Goal: Use online tool/utility: Utilize a website feature to perform a specific function

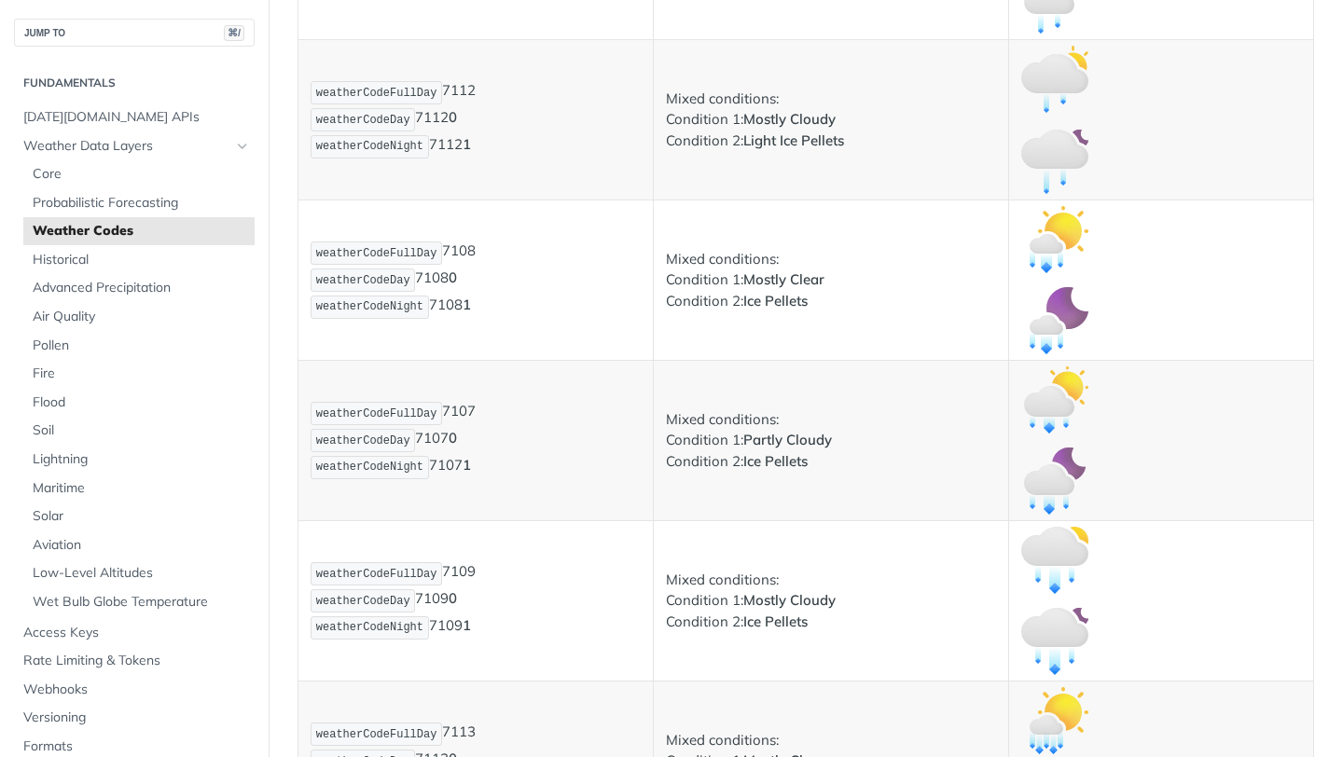
scroll to position [10568, 0]
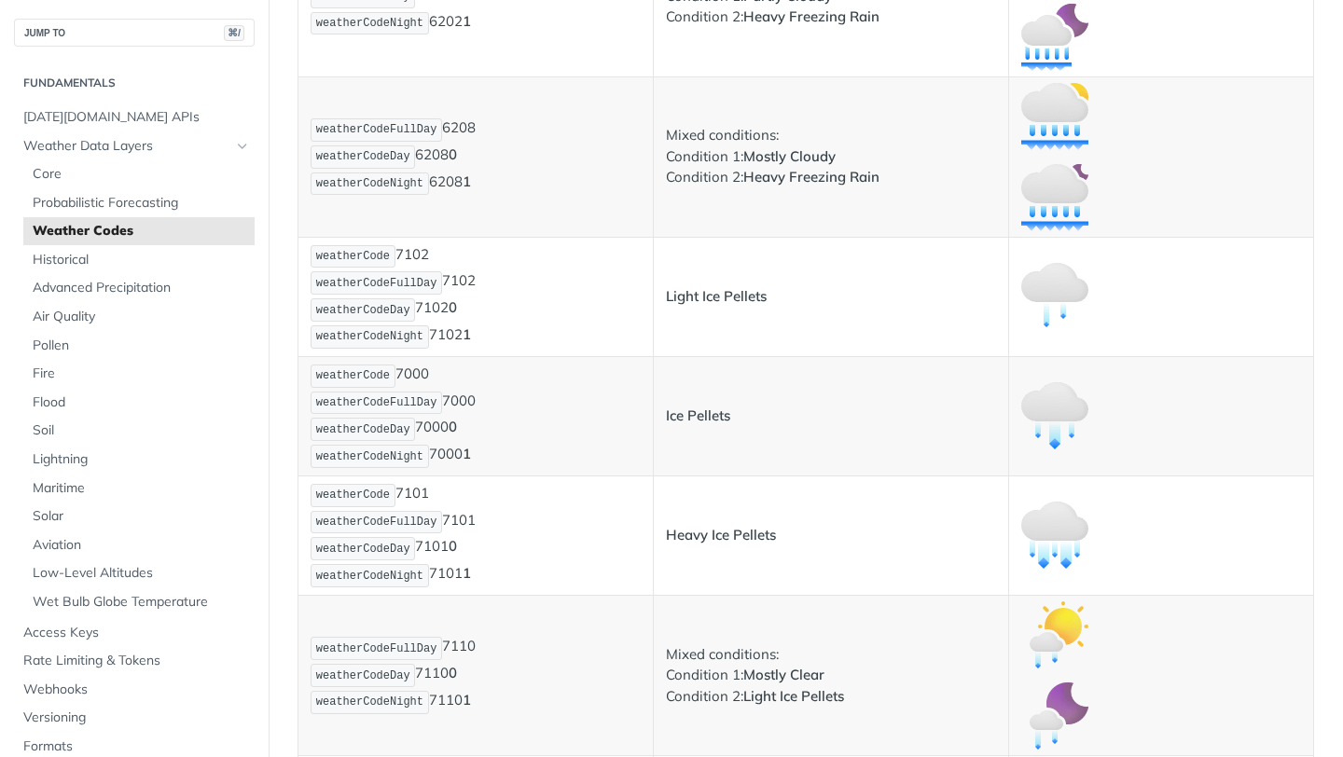
click at [539, 162] on p "weatherCodeFullDay 6208 weatherCodeDay 6208 0 weatherCodeNight 6208 1" at bounding box center [475, 157] width 330 height 80
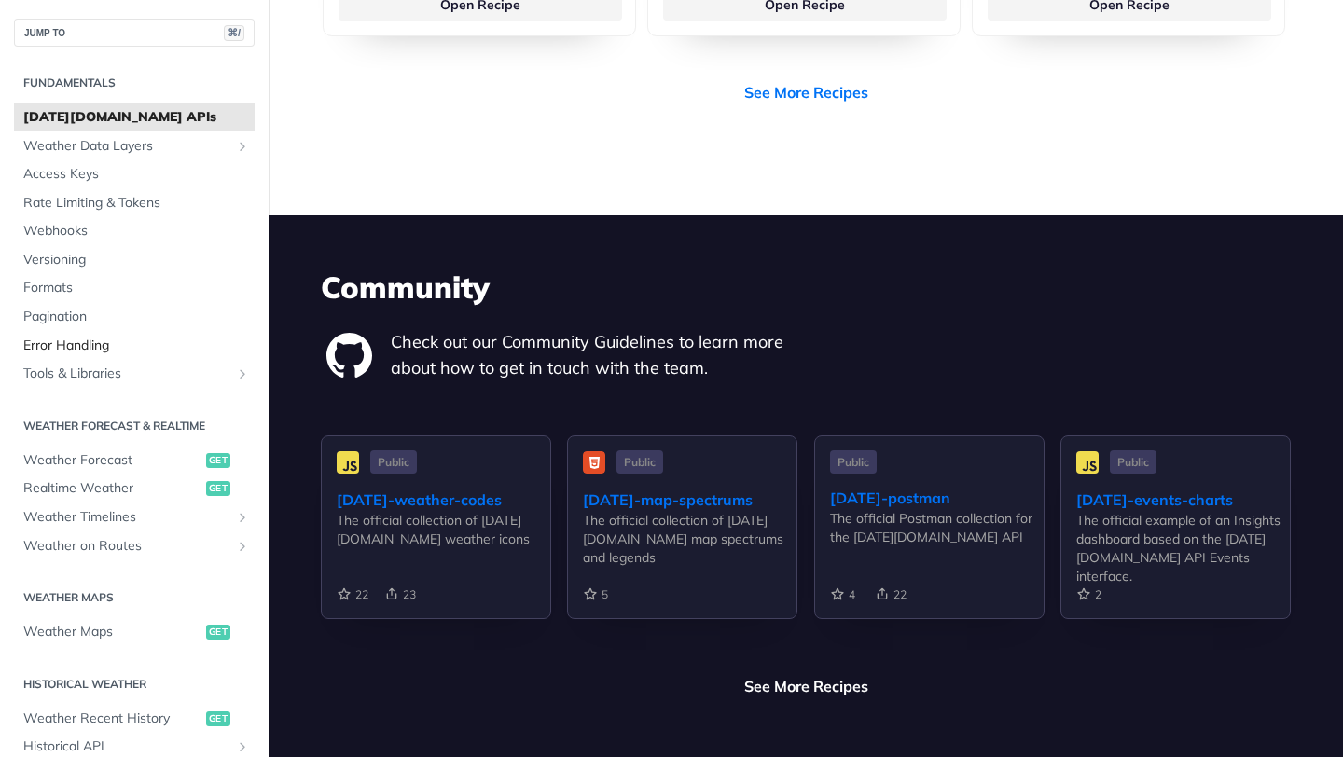
scroll to position [4136, 0]
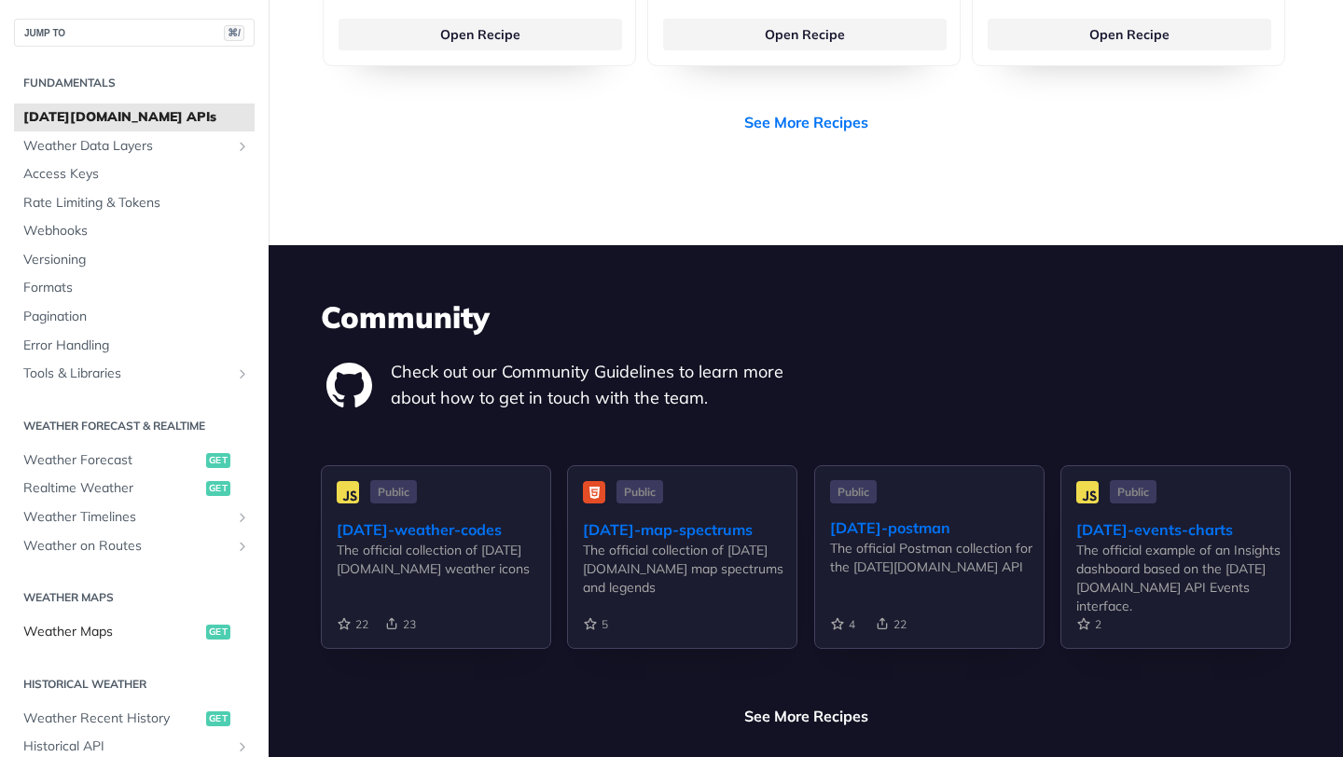
click at [70, 639] on span "Weather Maps" at bounding box center [112, 632] width 178 height 19
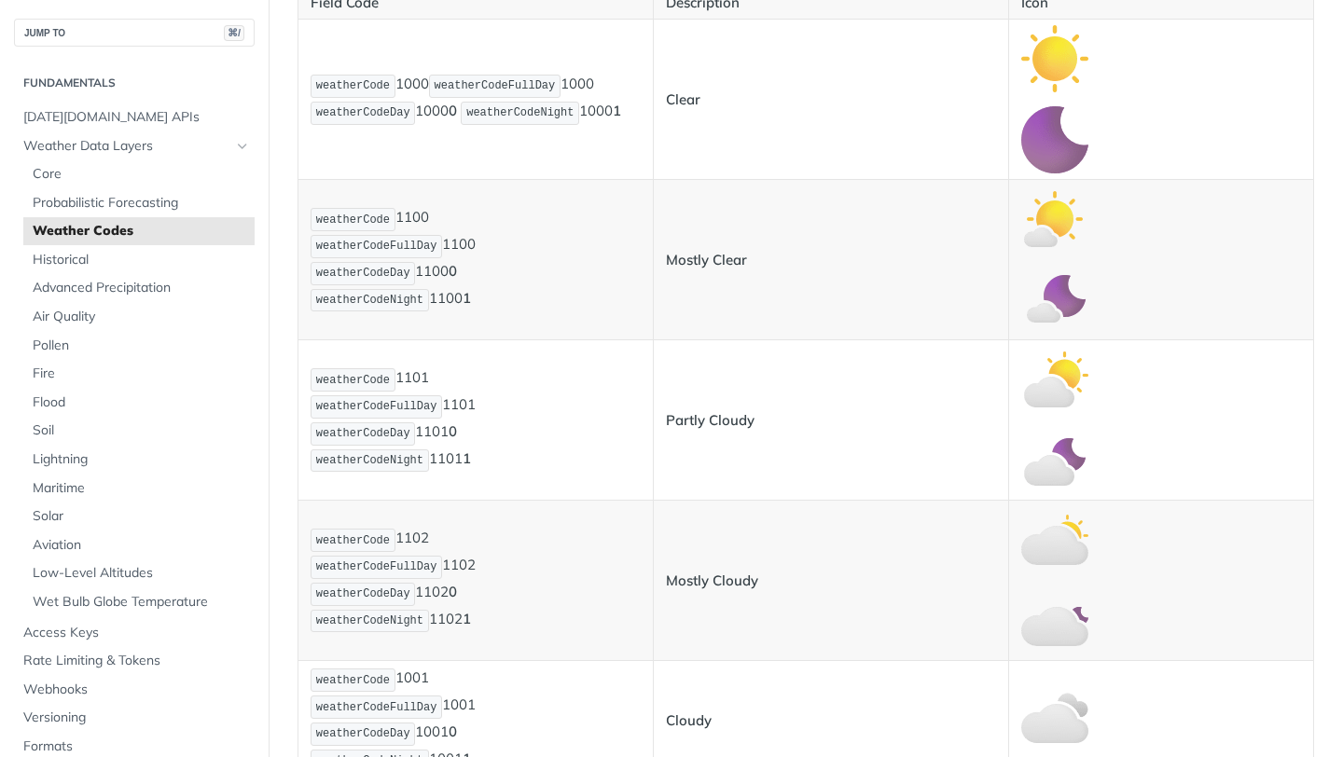
scroll to position [523, 0]
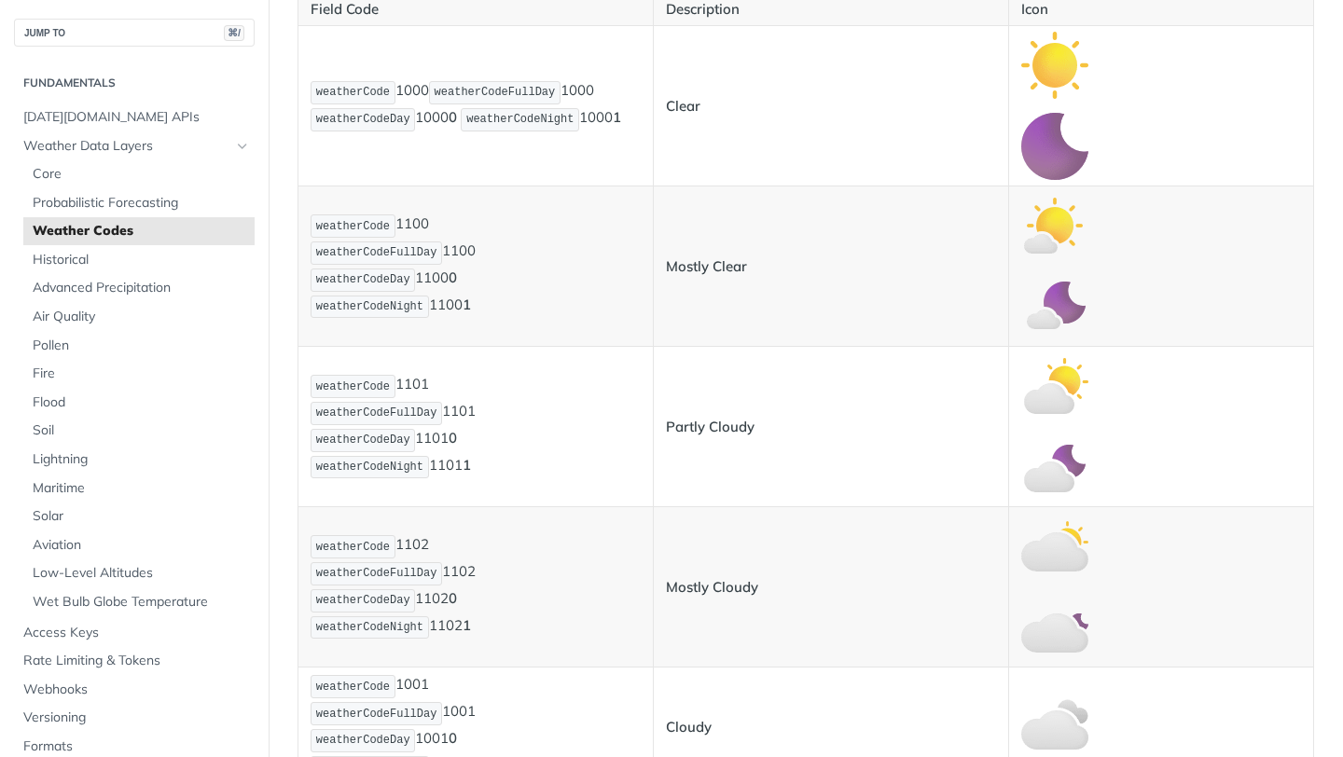
drag, startPoint x: 435, startPoint y: 541, endPoint x: 397, endPoint y: 545, distance: 37.6
click at [397, 545] on p "weatherCode 1102 weatherCodeFullDay 1102 weatherCodeDay 1102 0 weatherCodeNight…" at bounding box center [475, 586] width 330 height 107
drag, startPoint x: 405, startPoint y: 545, endPoint x: 435, endPoint y: 545, distance: 30.8
click at [435, 545] on p "weatherCode 1102 weatherCodeFullDay 1102 weatherCodeDay 1102 0 weatherCodeNight…" at bounding box center [475, 586] width 330 height 107
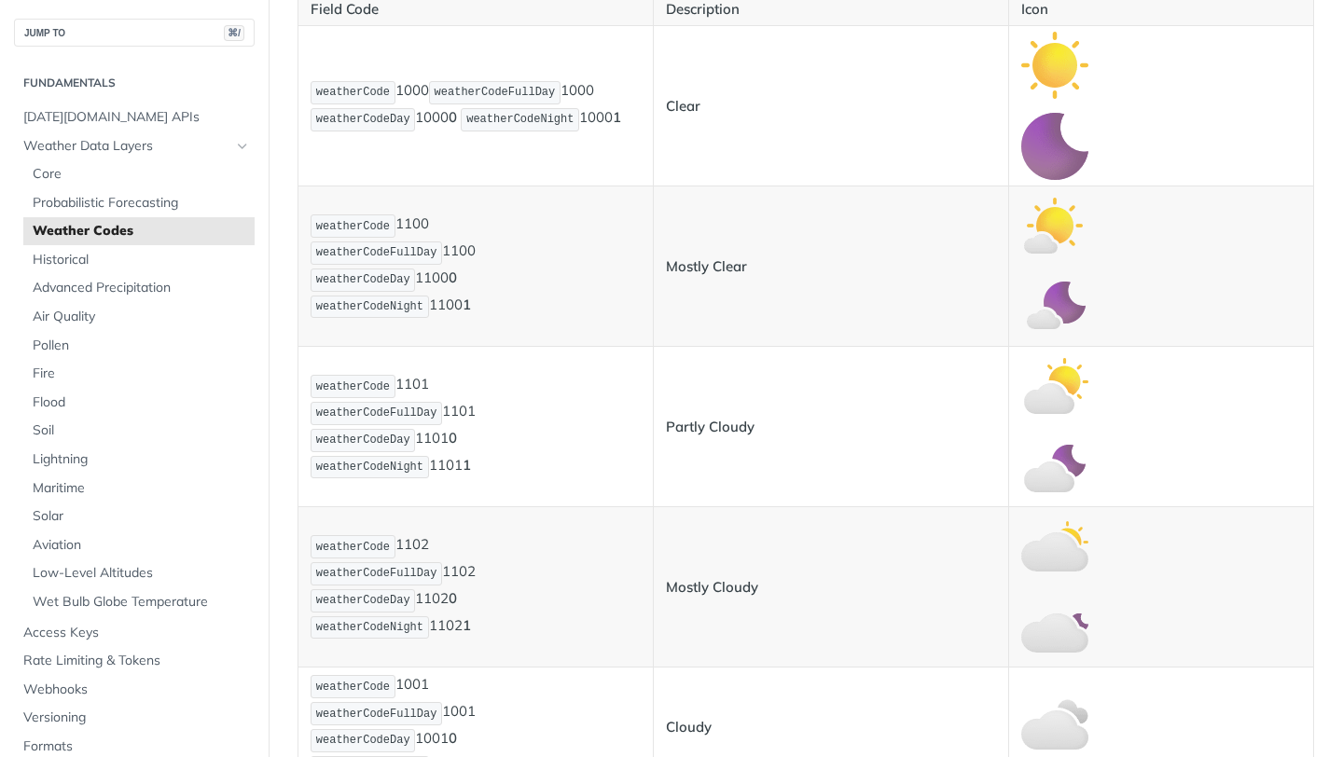
click at [435, 545] on p "weatherCode 1102 weatherCodeFullDay 1102 weatherCodeDay 1102 0 weatherCodeNight…" at bounding box center [475, 586] width 330 height 107
drag, startPoint x: 435, startPoint y: 545, endPoint x: 415, endPoint y: 545, distance: 20.5
click at [415, 545] on p "weatherCode 1102 weatherCodeFullDay 1102 weatherCodeDay 1102 0 weatherCodeNight…" at bounding box center [475, 586] width 330 height 107
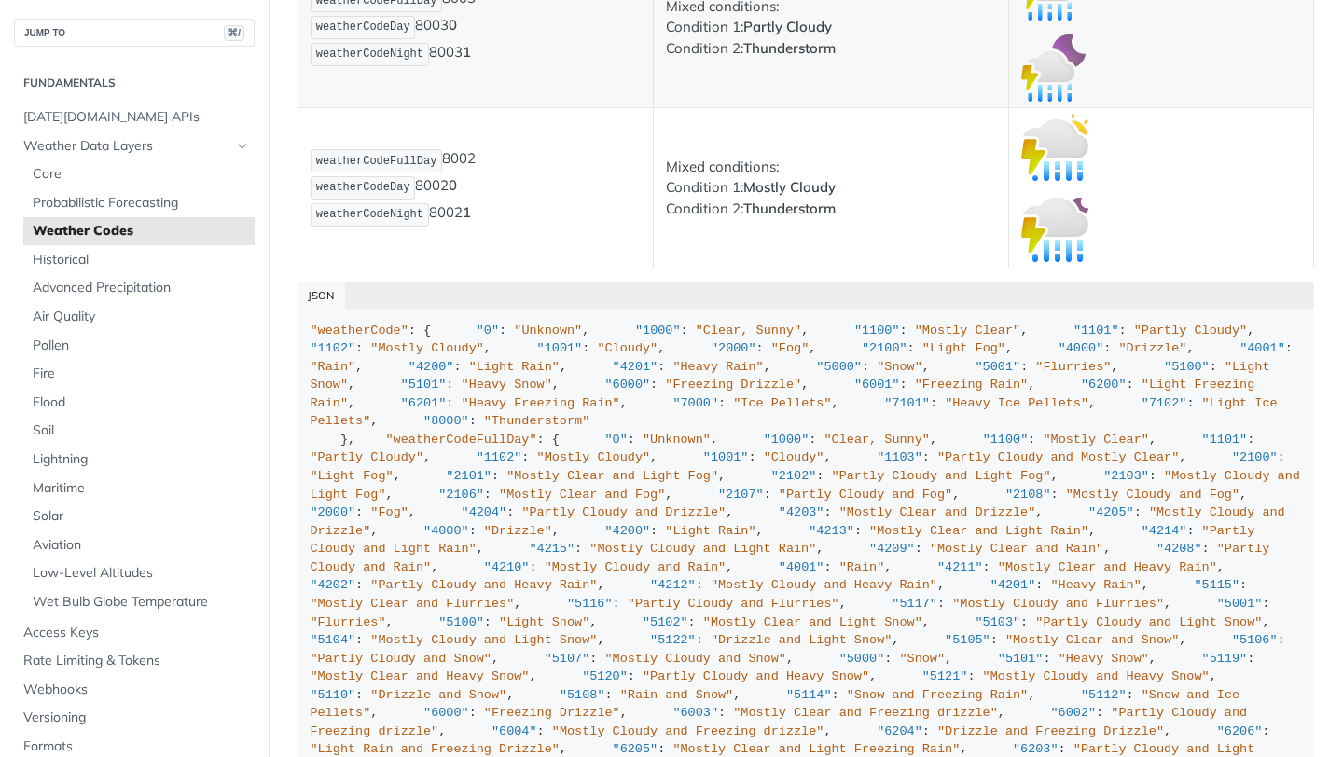
scroll to position [13402, 0]
drag, startPoint x: 318, startPoint y: 331, endPoint x: 441, endPoint y: 366, distance: 128.1
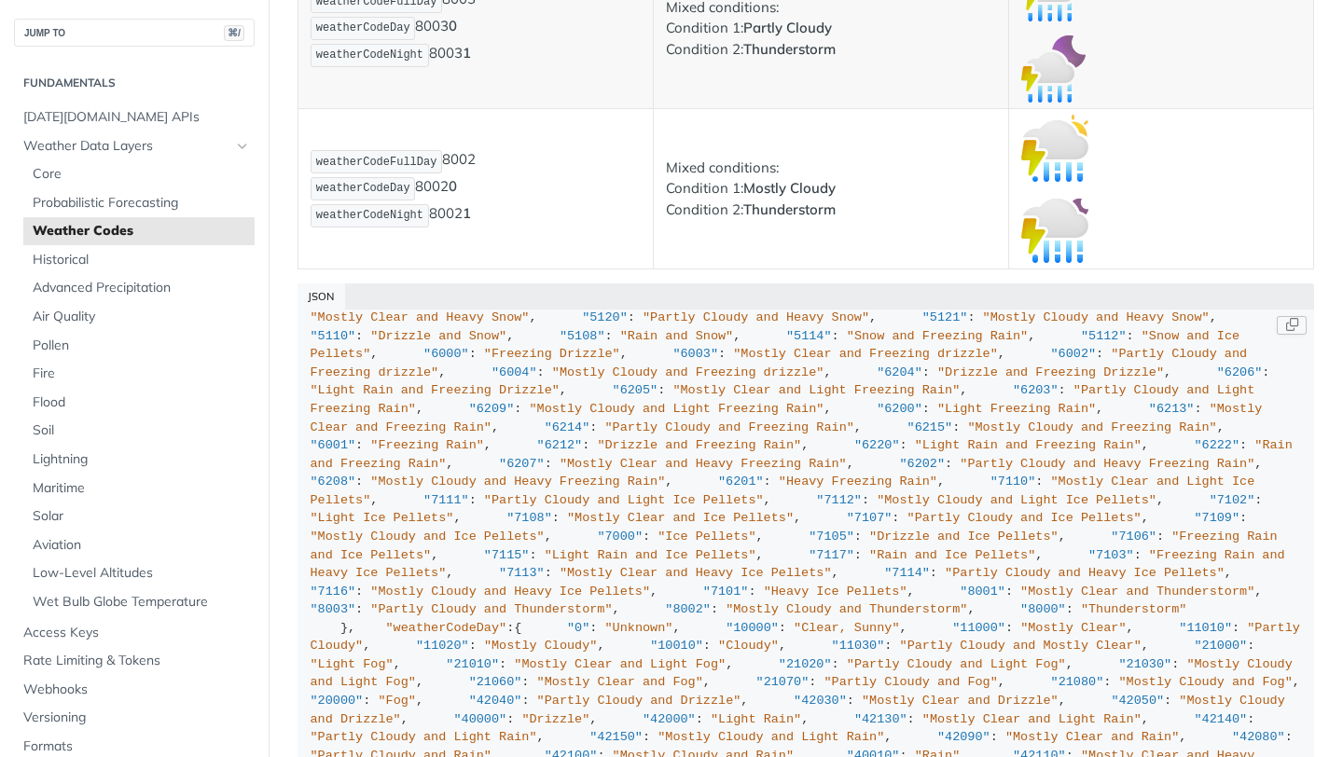
scroll to position [0, 0]
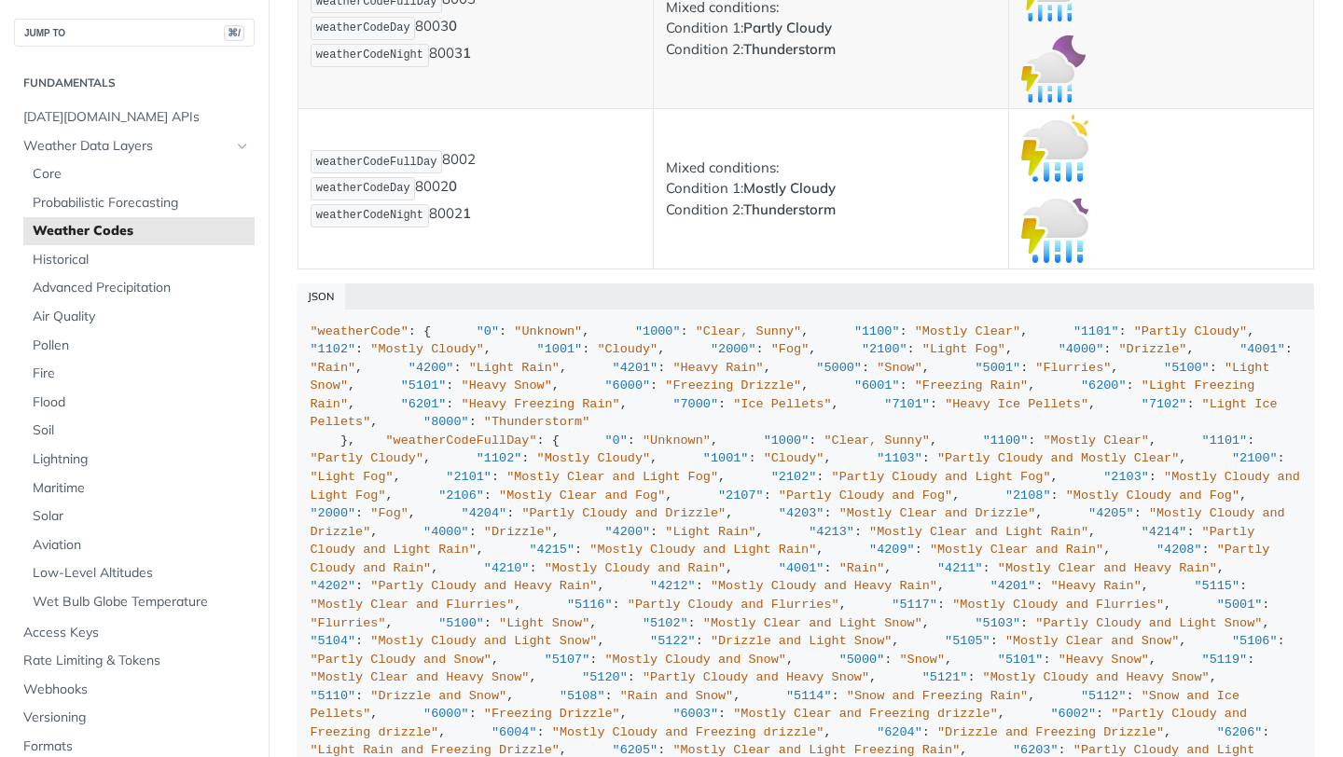
click at [1073, 302] on div "JSON" at bounding box center [805, 296] width 1016 height 26
click at [1288, 327] on button "Copy Code" at bounding box center [1291, 325] width 30 height 19
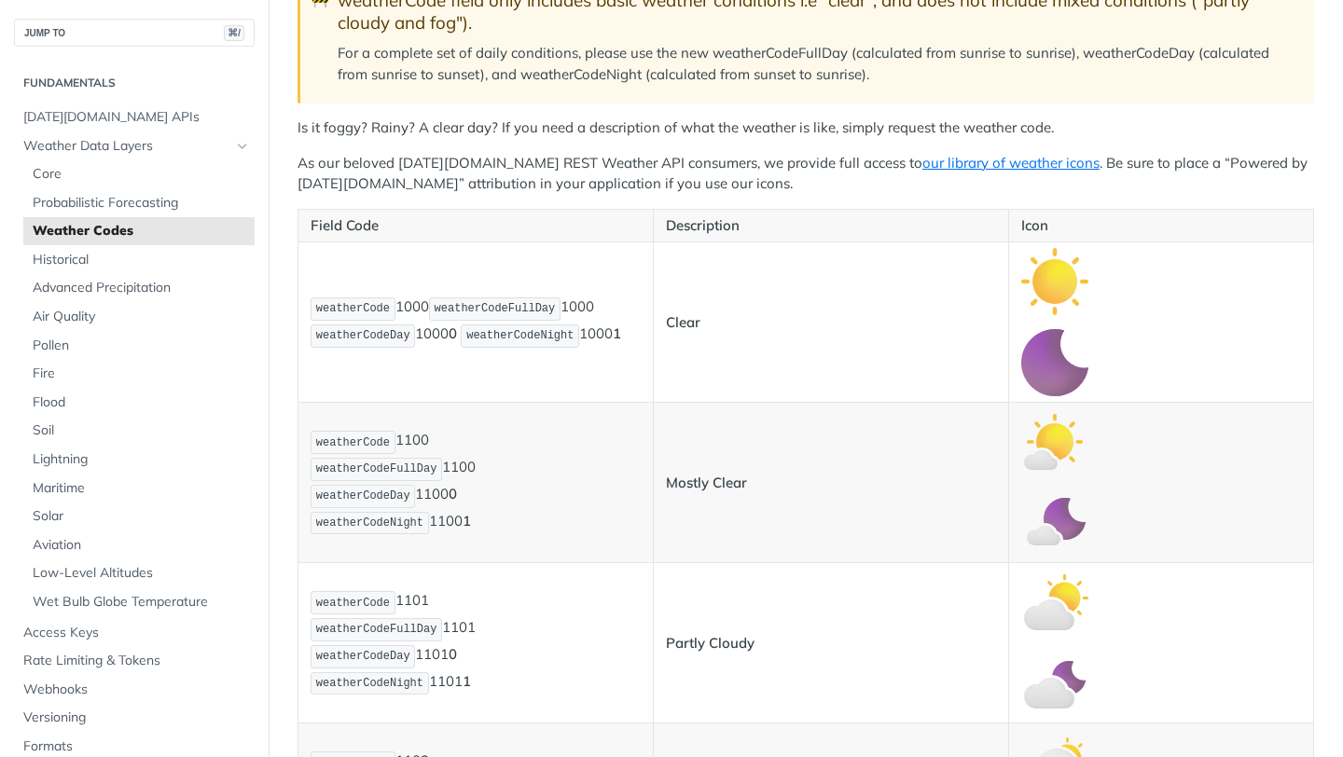
scroll to position [306, 0]
drag, startPoint x: 393, startPoint y: 442, endPoint x: 343, endPoint y: 444, distance: 50.4
click at [343, 444] on code "weatherCode" at bounding box center [352, 443] width 85 height 23
click at [421, 476] on span "weatherCodeFullDay" at bounding box center [376, 469] width 121 height 13
click at [366, 484] on p "weatherCode 1100 weatherCodeFullDay 1100 weatherCodeDay 1100 0 weatherCodeNight…" at bounding box center [475, 483] width 330 height 107
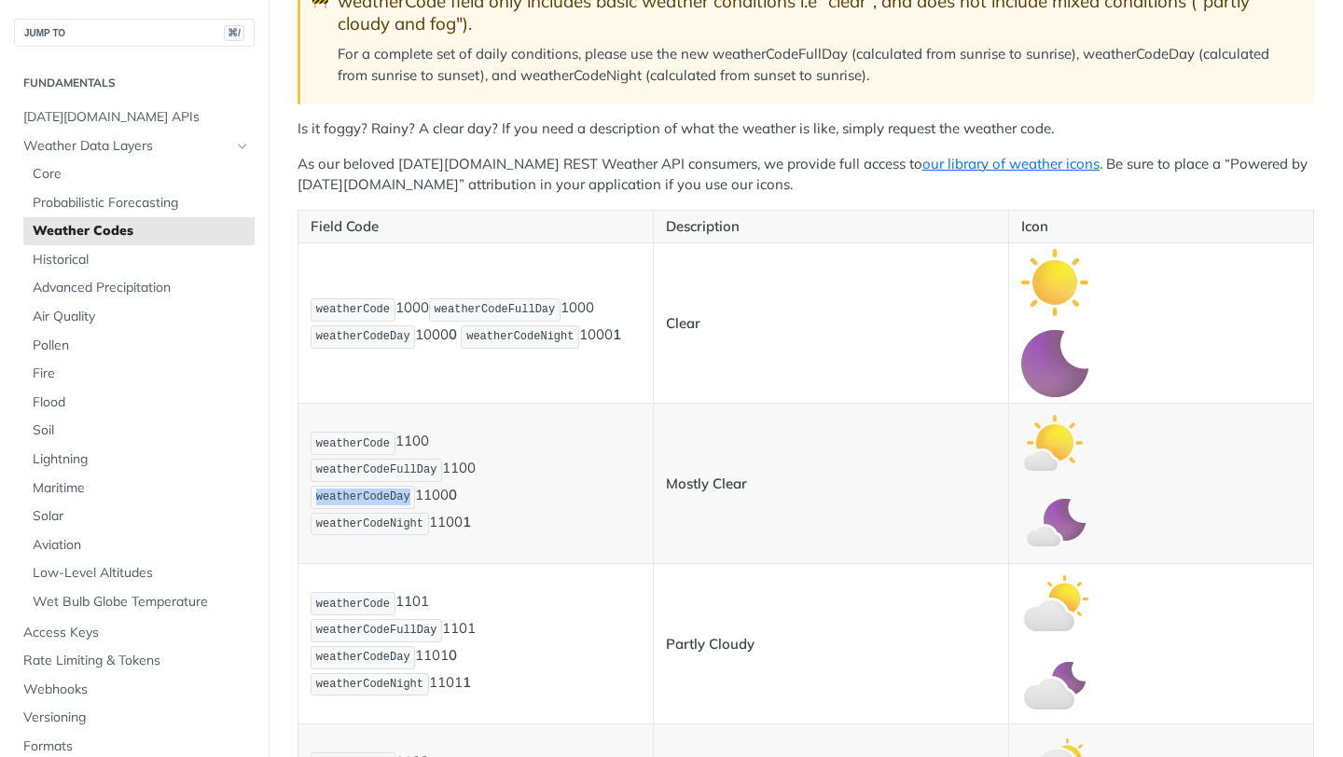
click at [366, 484] on p "weatherCode 1100 weatherCodeFullDay 1100 weatherCodeDay 1100 0 weatherCodeNight…" at bounding box center [475, 483] width 330 height 107
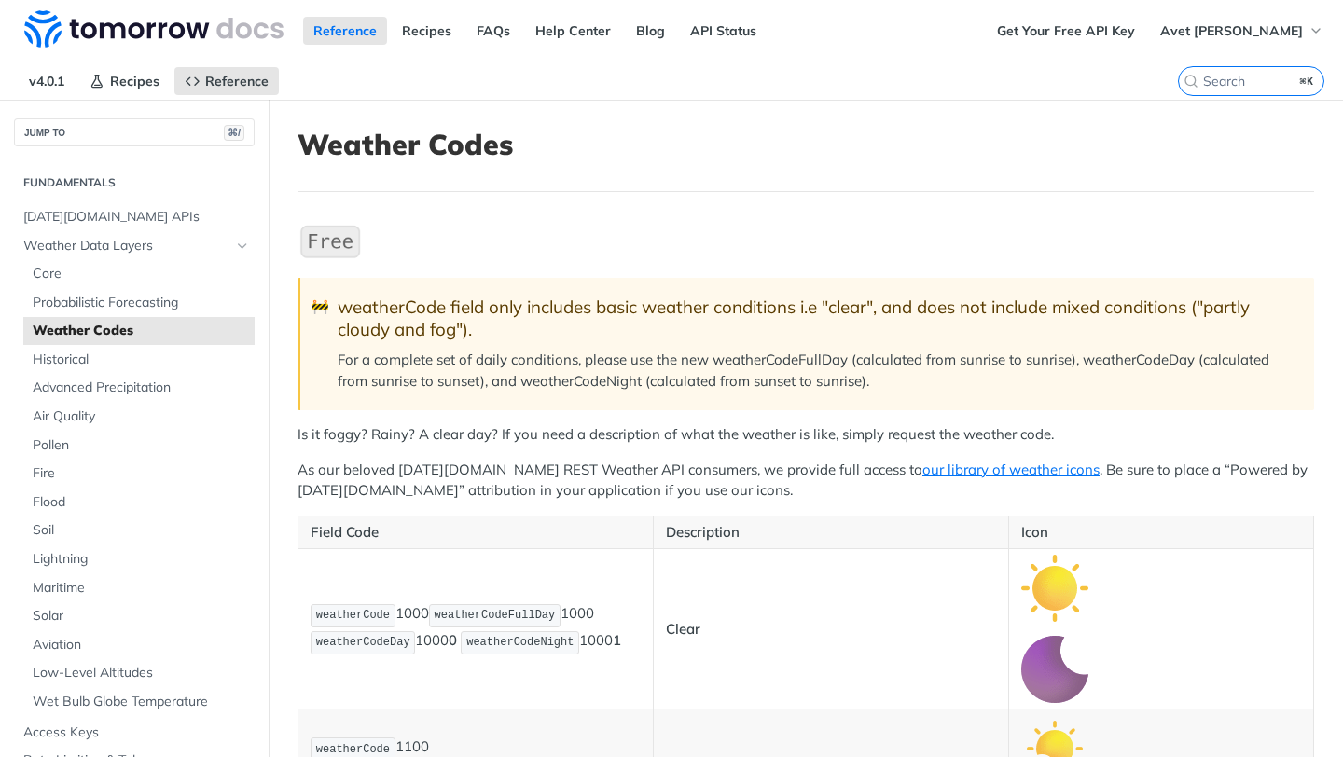
scroll to position [940, 0]
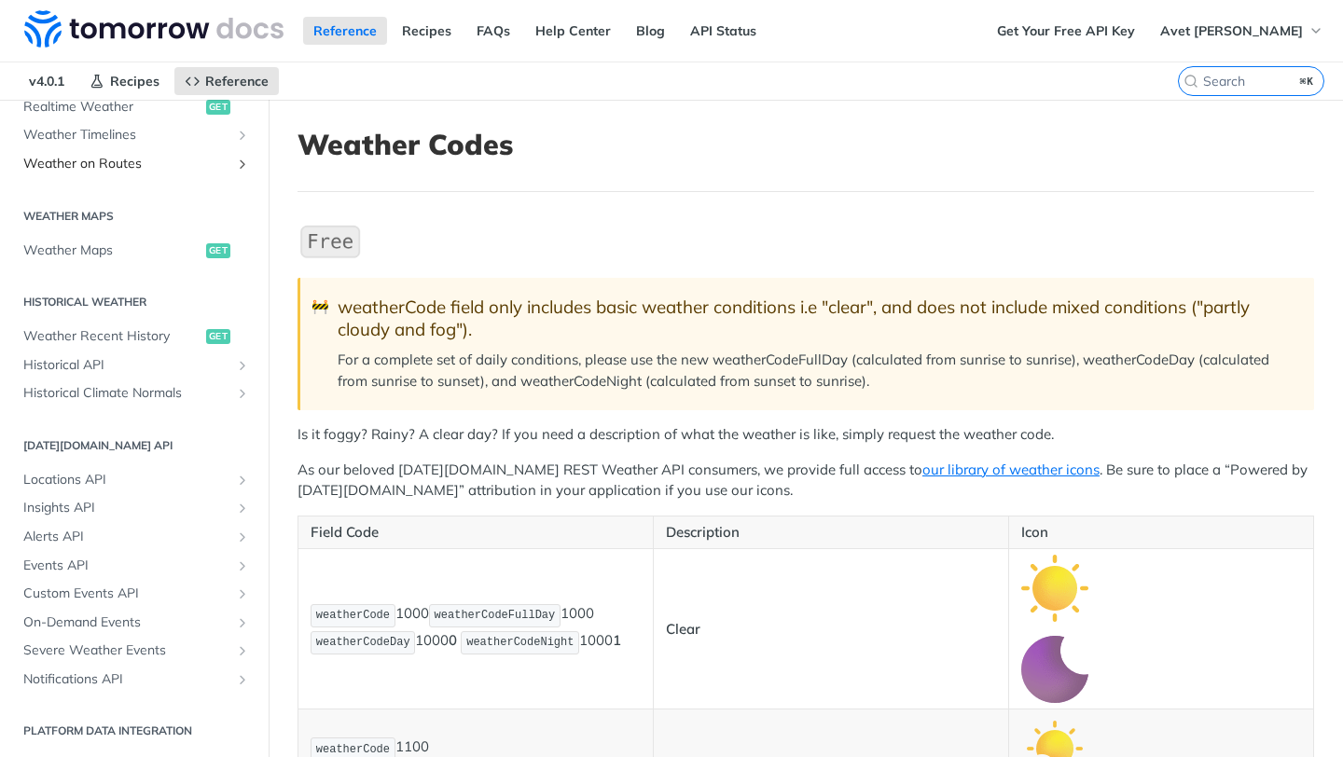
click at [119, 156] on span "Weather on Routes" at bounding box center [126, 164] width 207 height 19
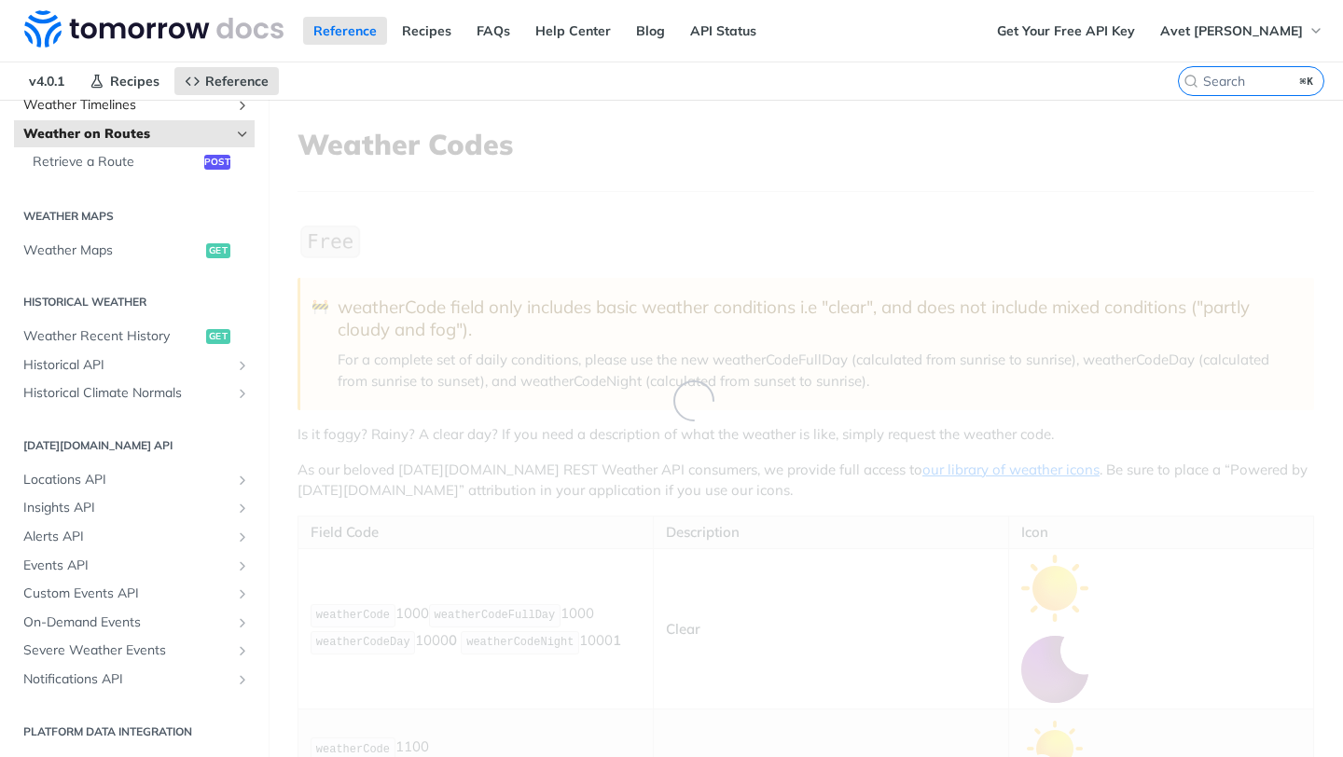
scroll to position [481, 0]
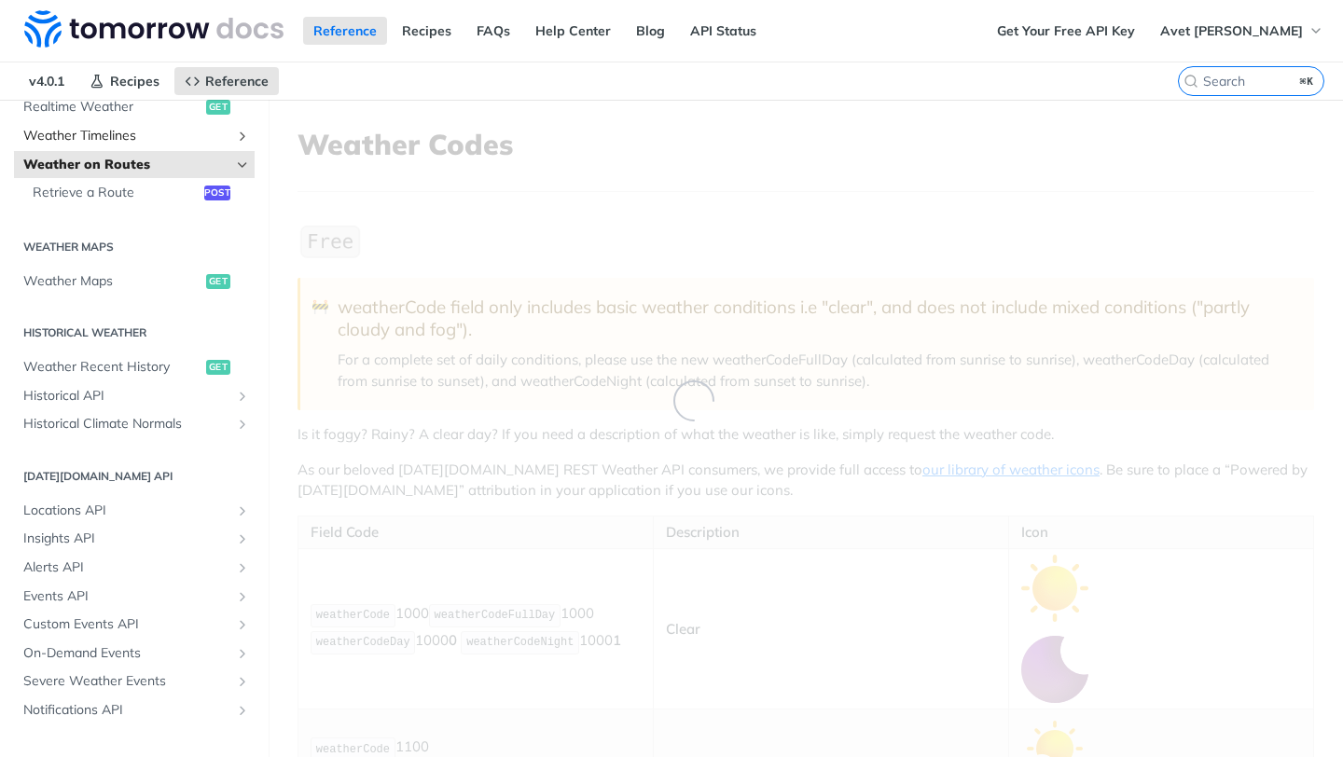
click at [92, 134] on span "Weather Timelines" at bounding box center [126, 136] width 207 height 19
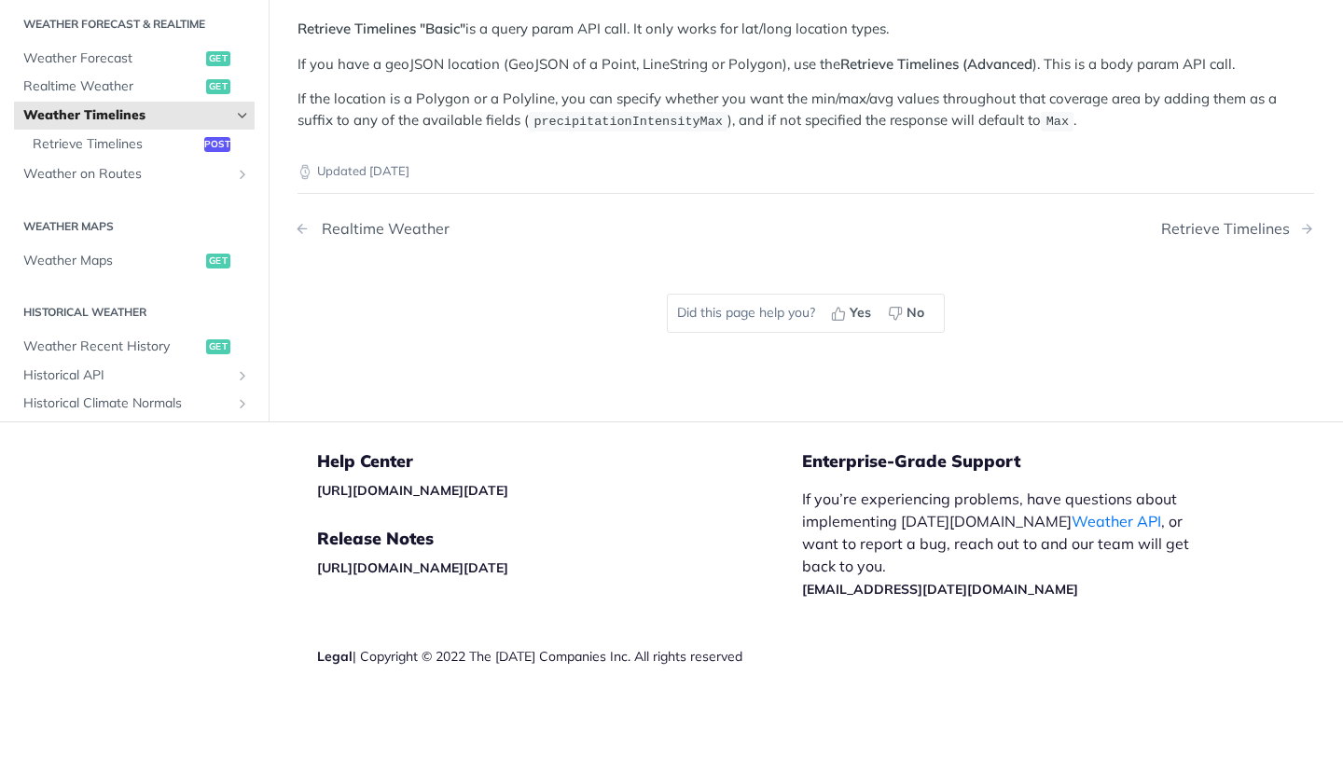
scroll to position [59, 0]
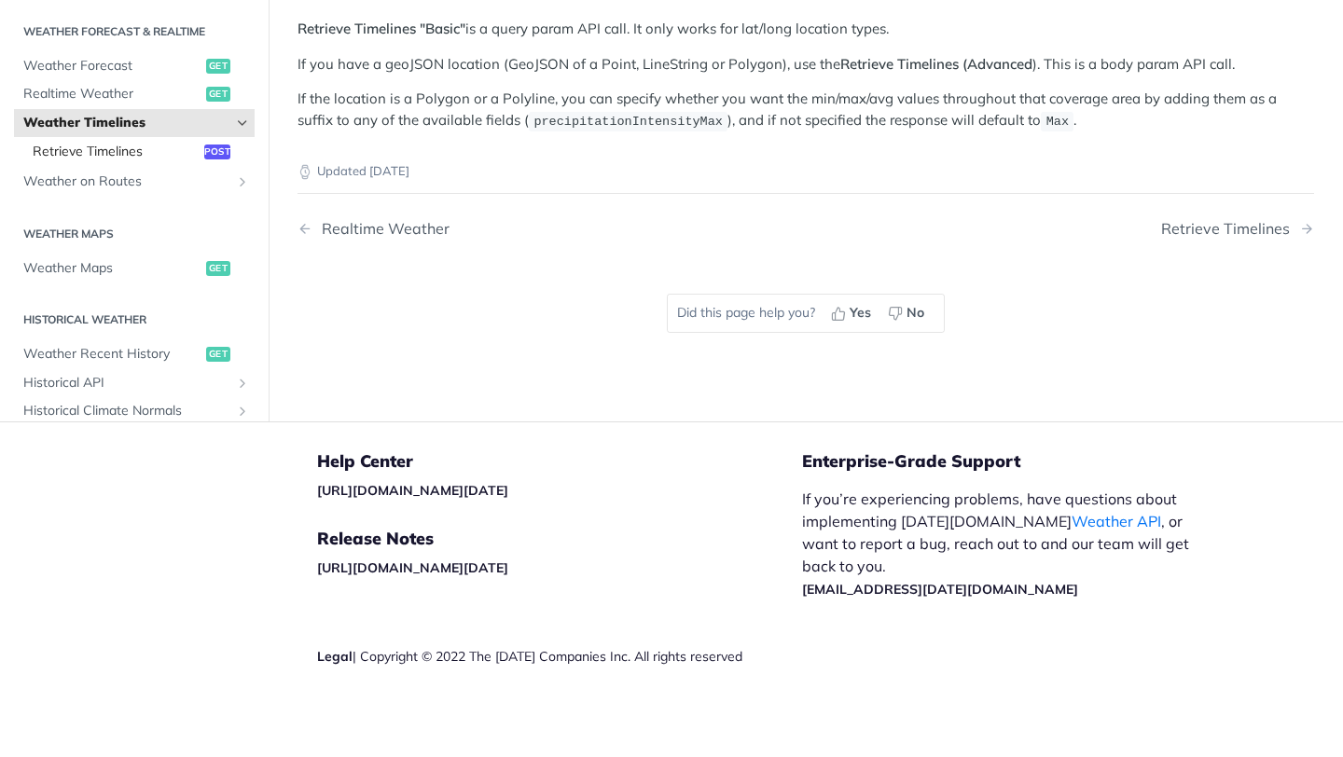
click at [110, 145] on span "Retrieve Timelines" at bounding box center [116, 152] width 167 height 19
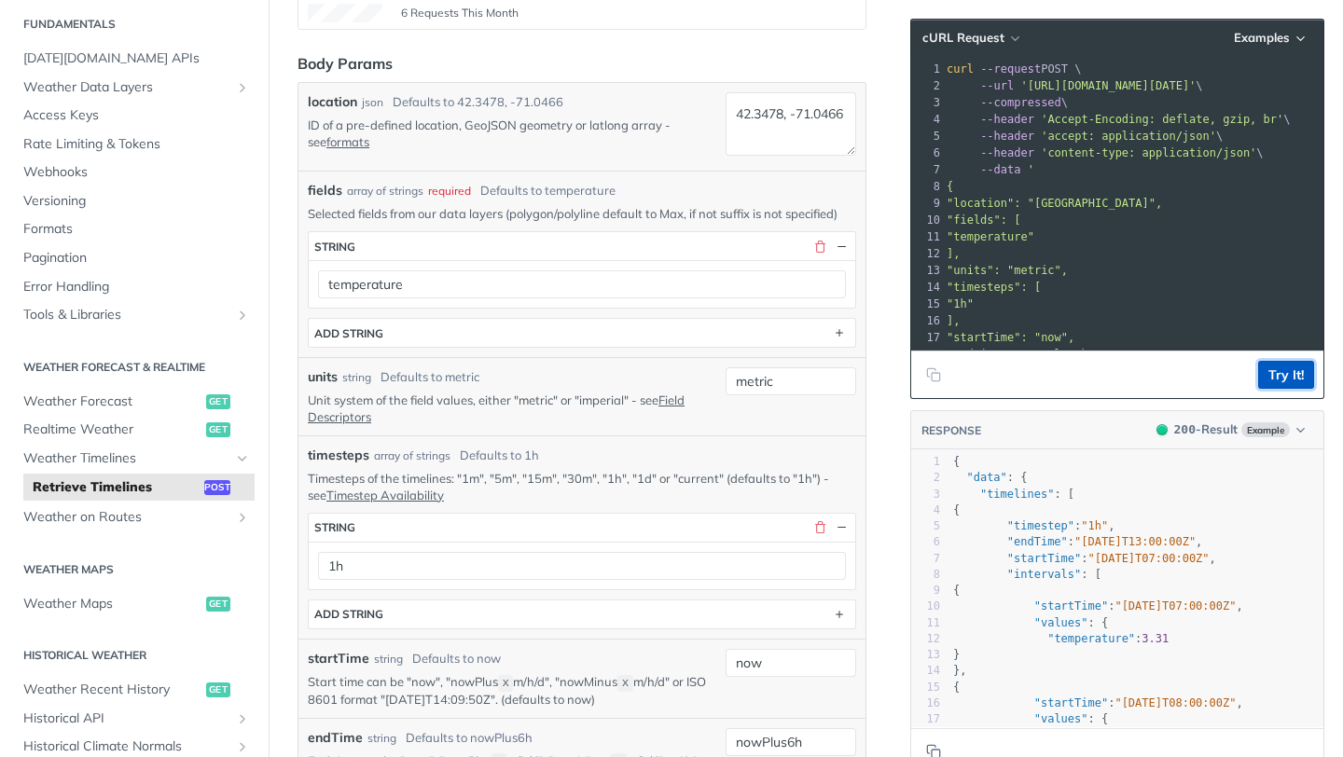
click at [1296, 377] on button "Try It!" at bounding box center [1286, 375] width 56 height 28
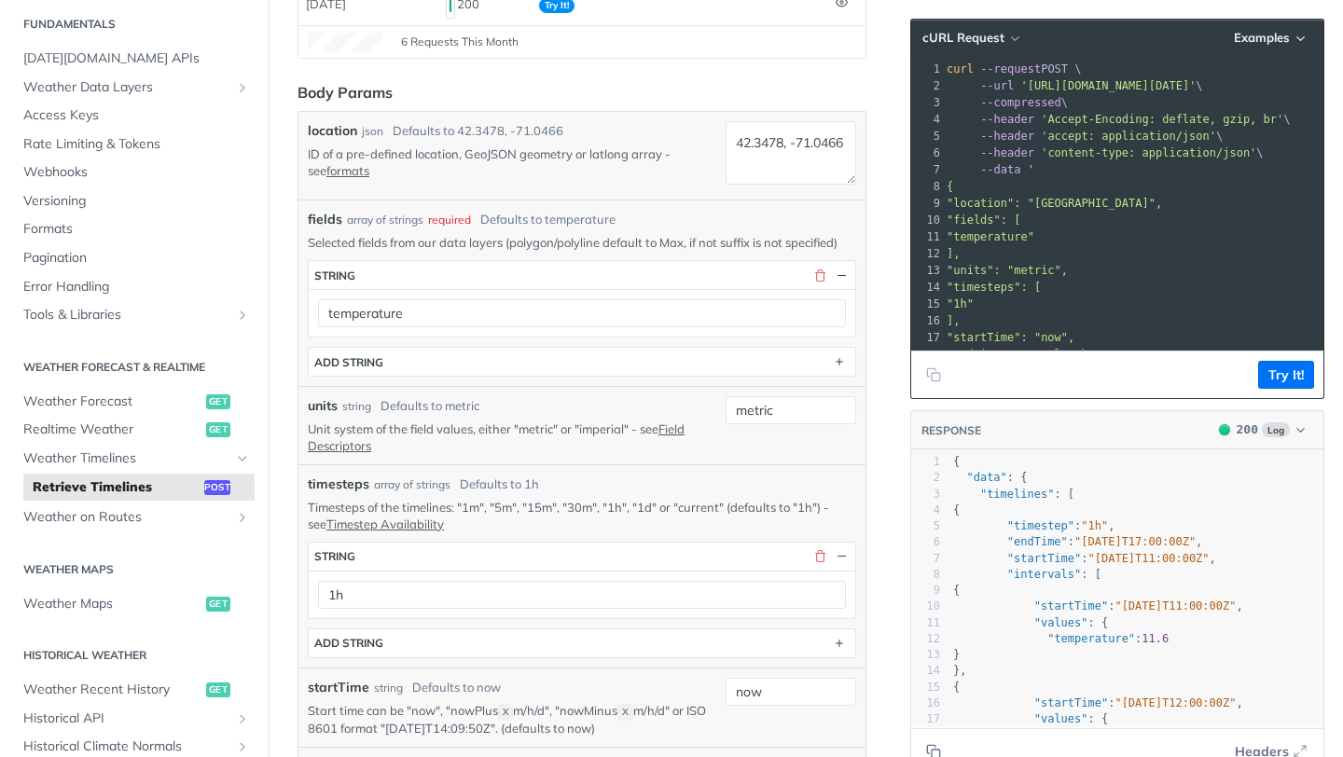
scroll to position [410, 0]
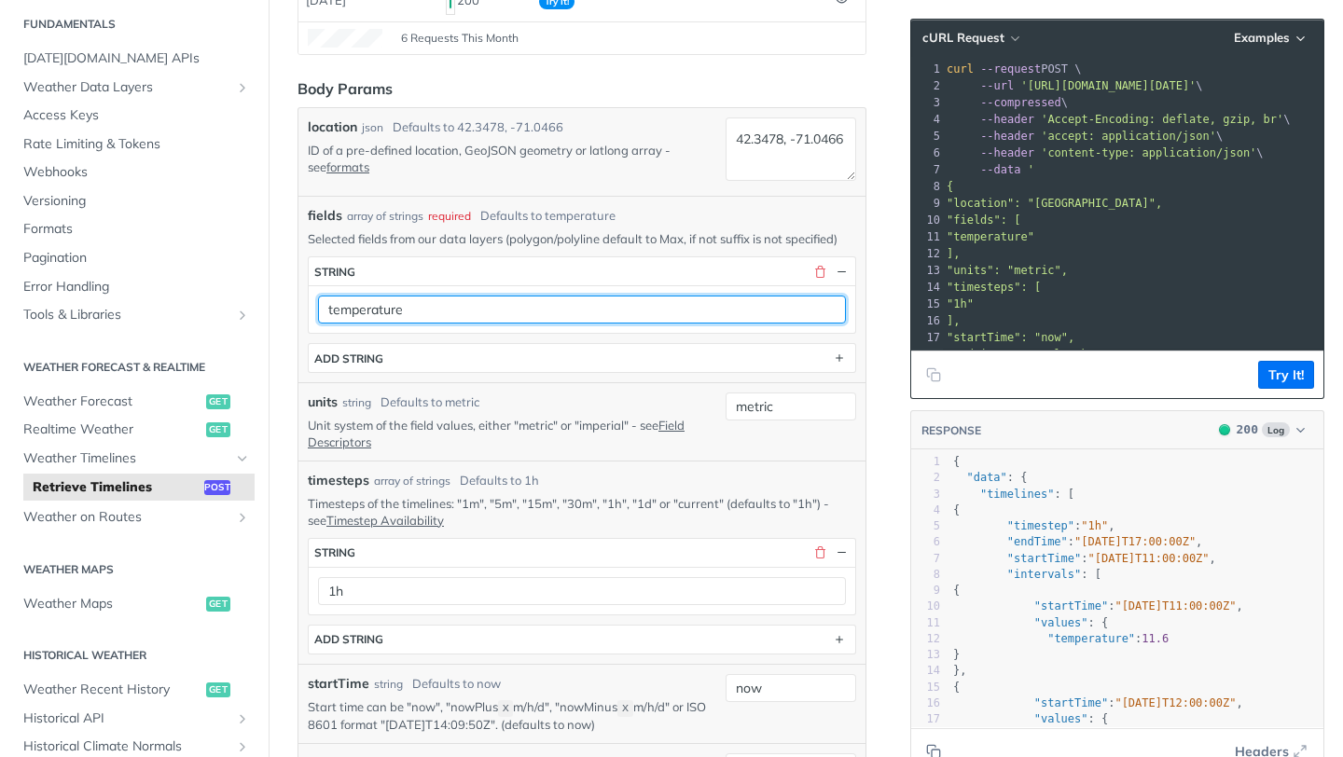
click at [623, 310] on input "temperature" at bounding box center [582, 310] width 528 height 28
type input "\"
type input "v"
type input "w"
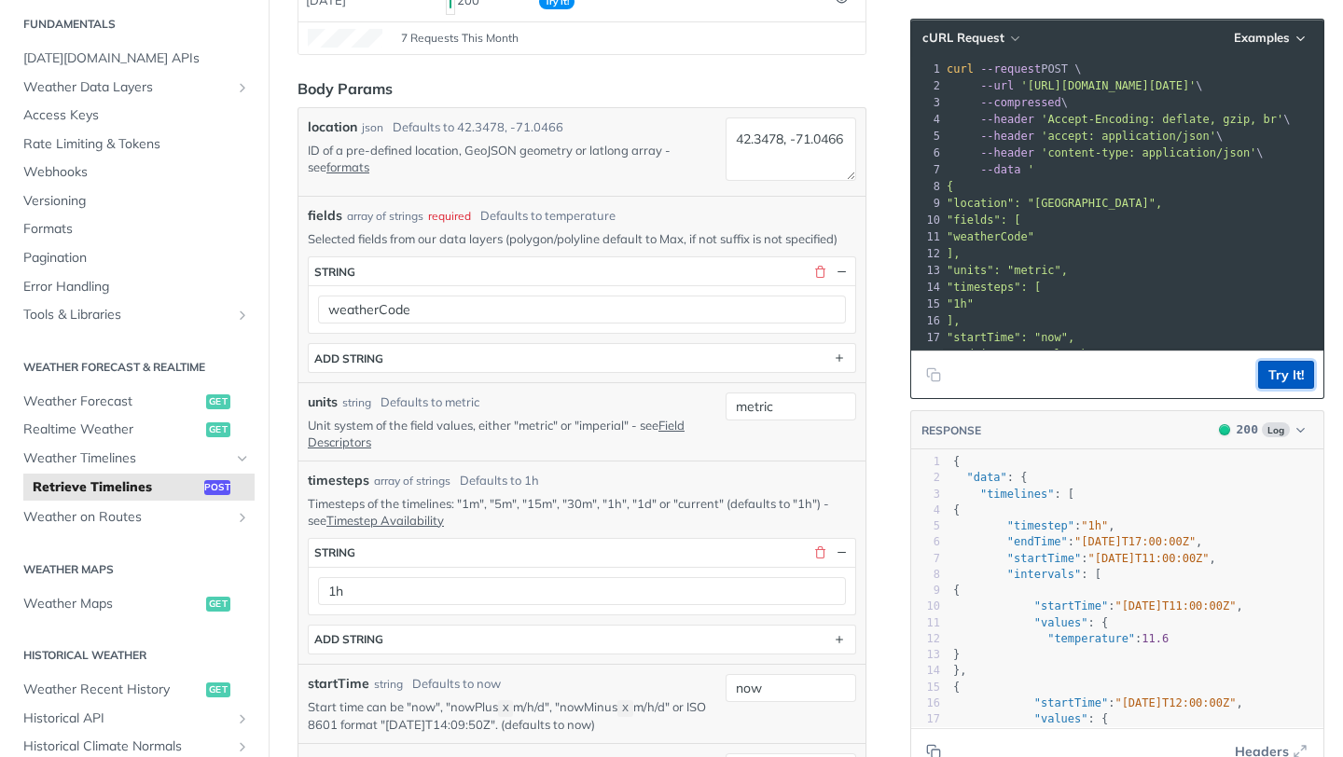
click at [1301, 380] on button "Try It!" at bounding box center [1286, 375] width 56 height 28
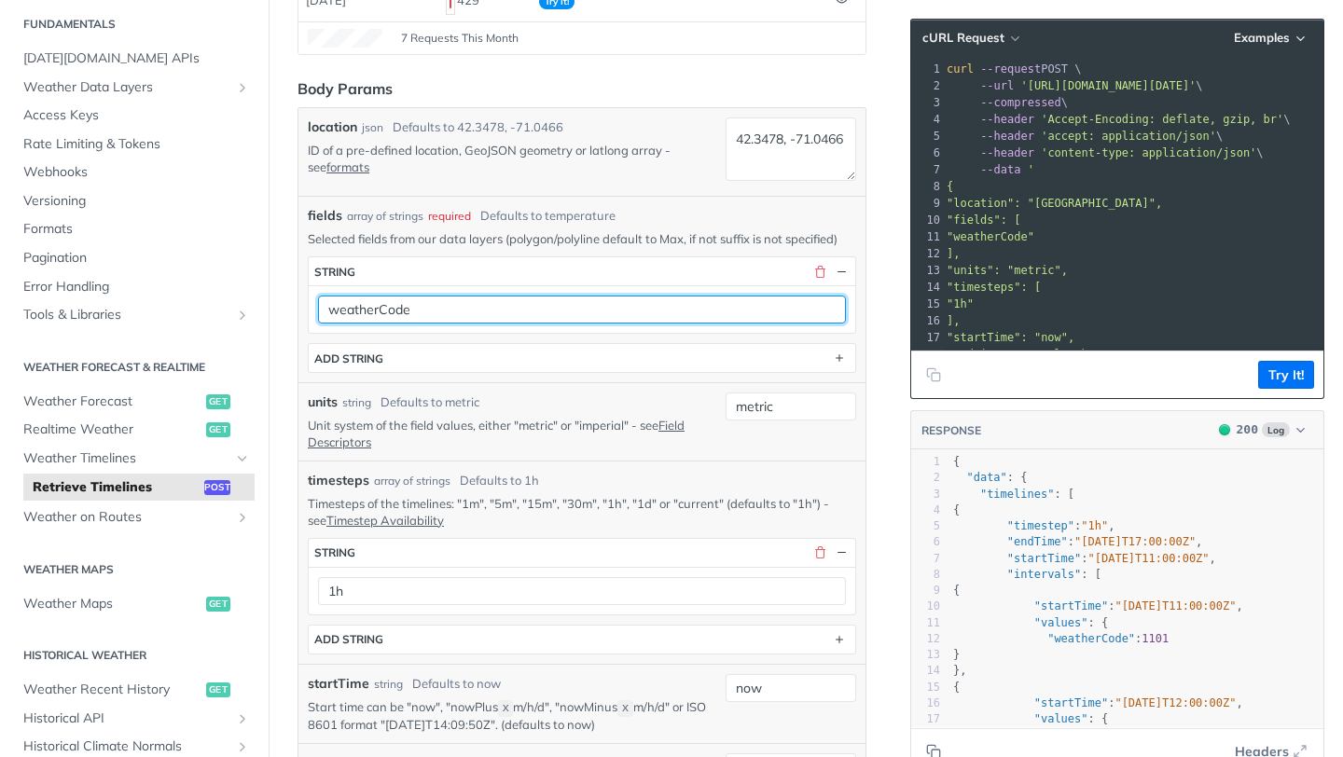
click at [455, 308] on input "weatherCode" at bounding box center [582, 310] width 528 height 28
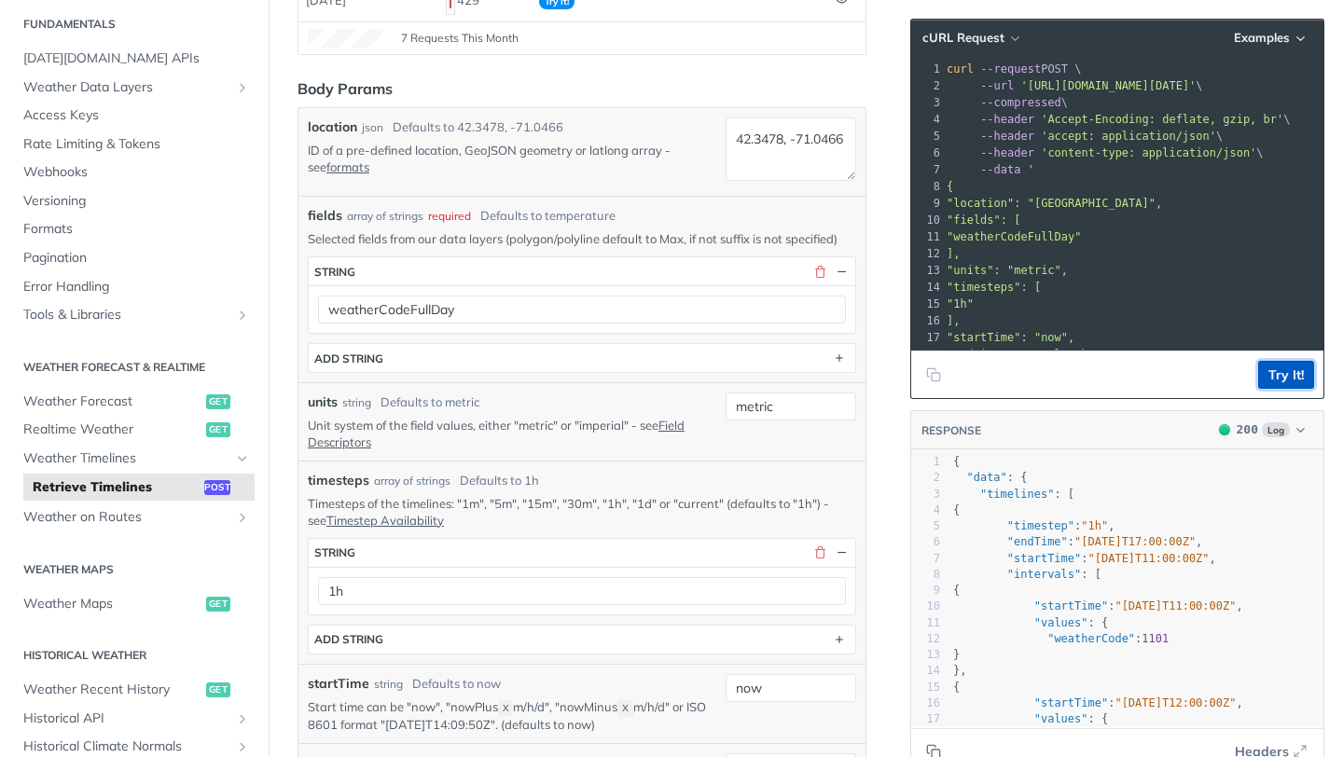
click at [1291, 369] on button "Try It!" at bounding box center [1286, 375] width 56 height 28
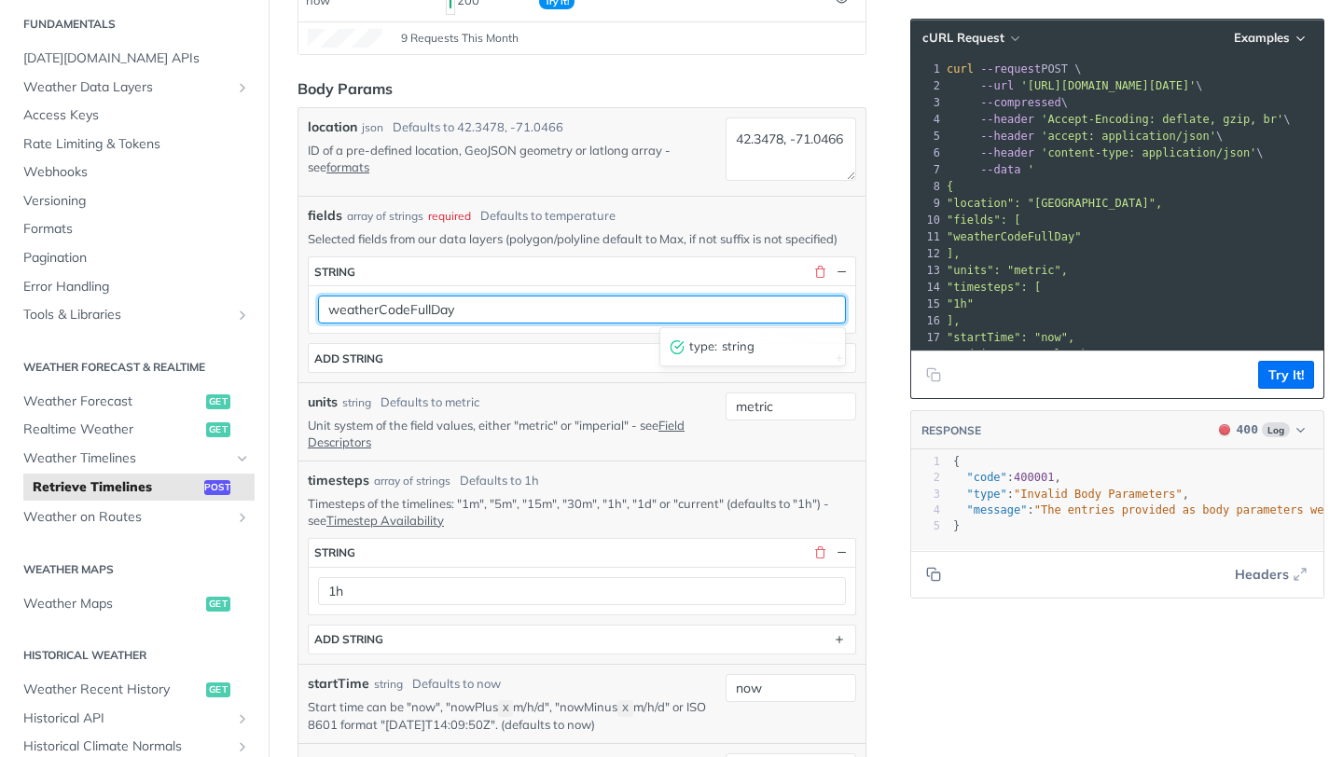
click at [462, 305] on input "weatherCodeFullDay" at bounding box center [582, 310] width 528 height 28
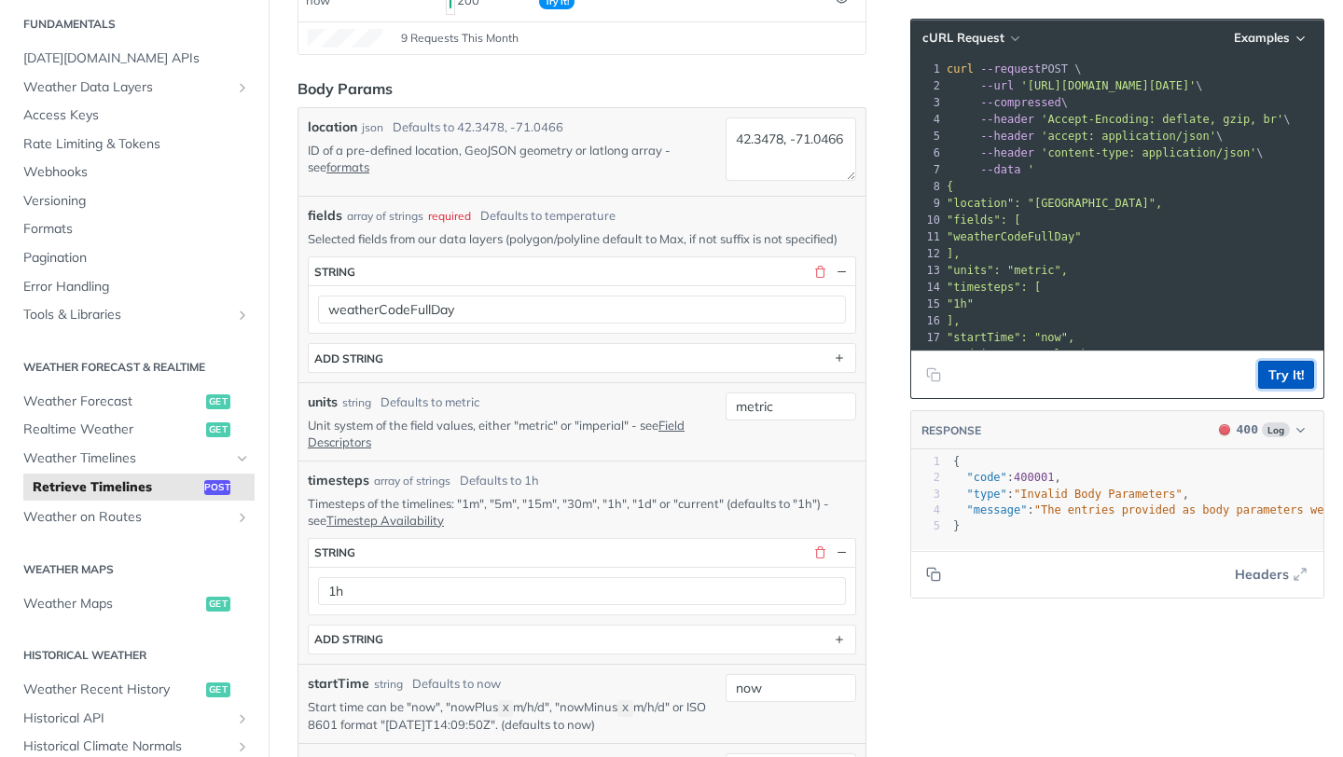
click at [1313, 374] on button "Try It!" at bounding box center [1286, 375] width 56 height 28
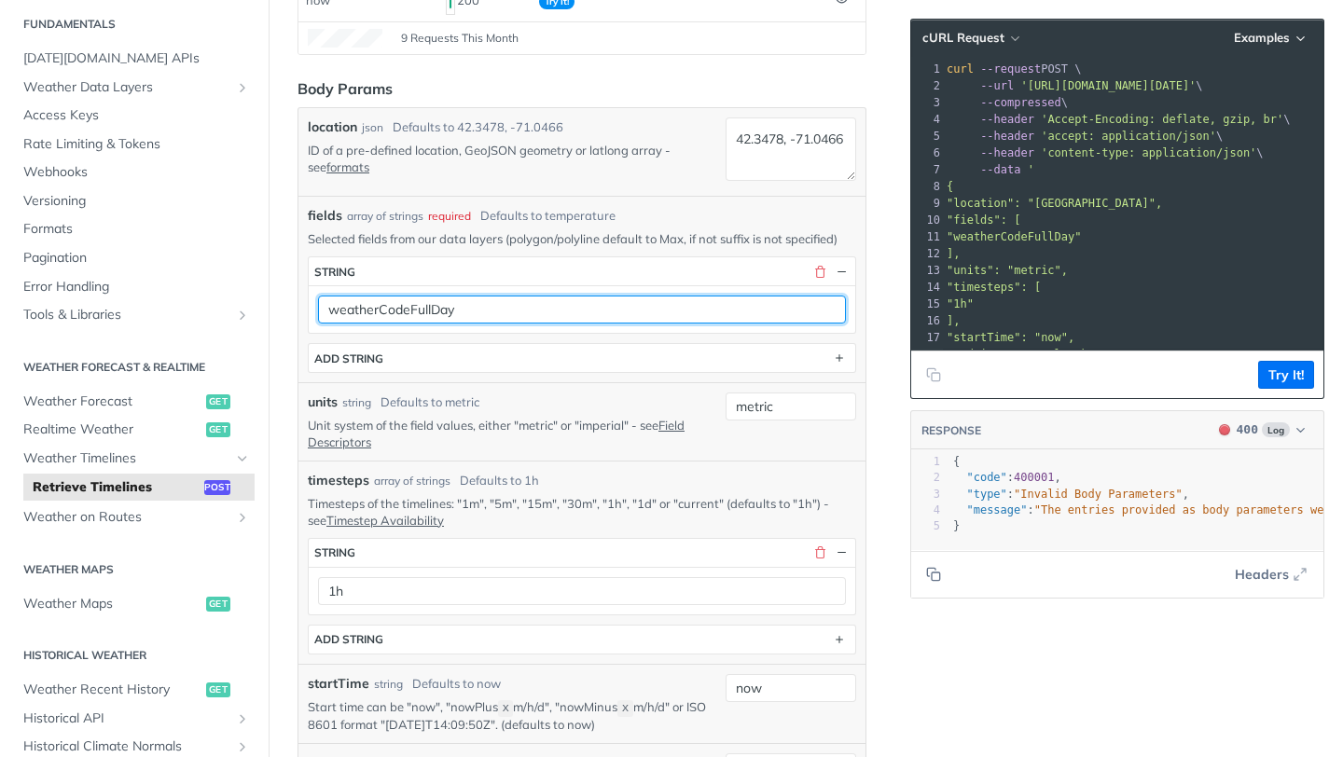
click at [527, 305] on input "weatherCodeFullDay" at bounding box center [582, 310] width 528 height 28
drag, startPoint x: 473, startPoint y: 313, endPoint x: 410, endPoint y: 313, distance: 62.5
click at [410, 313] on input "weatherCodeFullDay" at bounding box center [582, 310] width 528 height 28
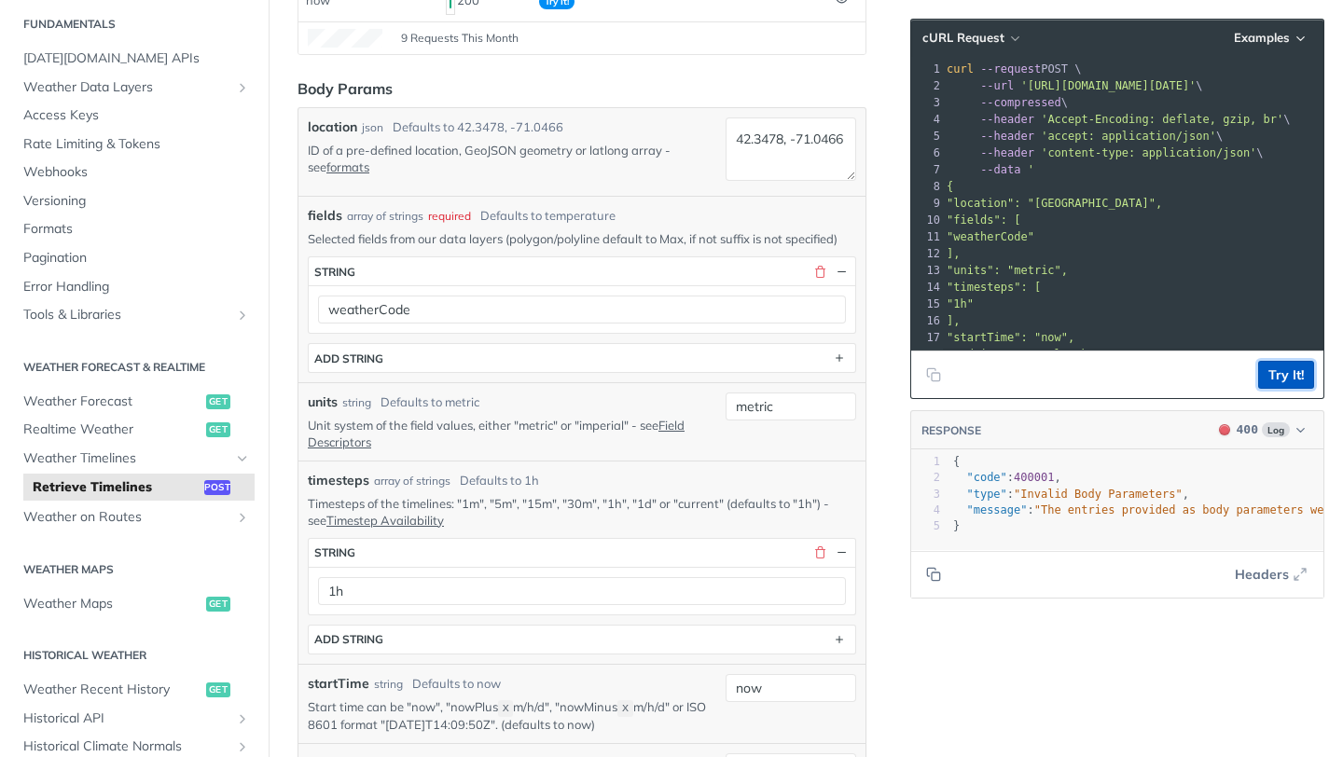
click at [1291, 379] on button "Try It!" at bounding box center [1286, 375] width 56 height 28
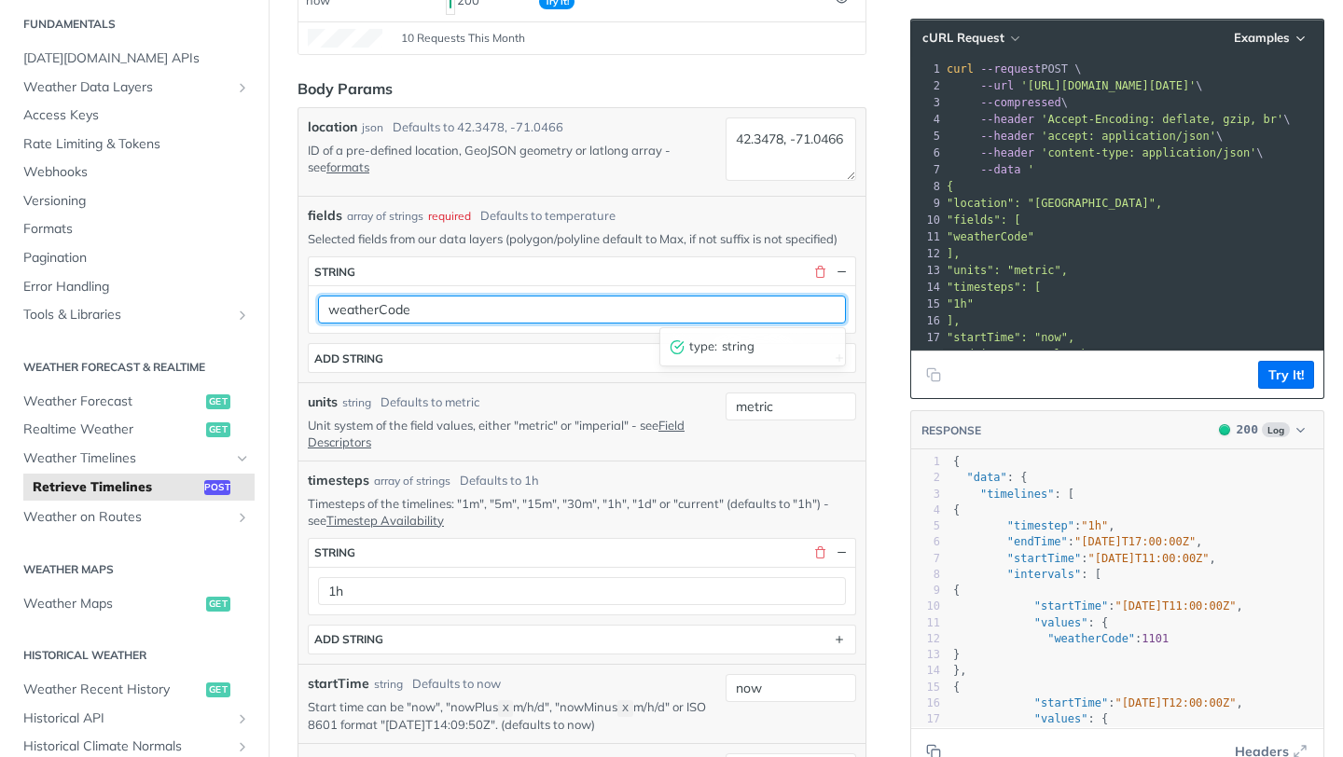
click at [484, 306] on input "weatherCode" at bounding box center [582, 310] width 528 height 28
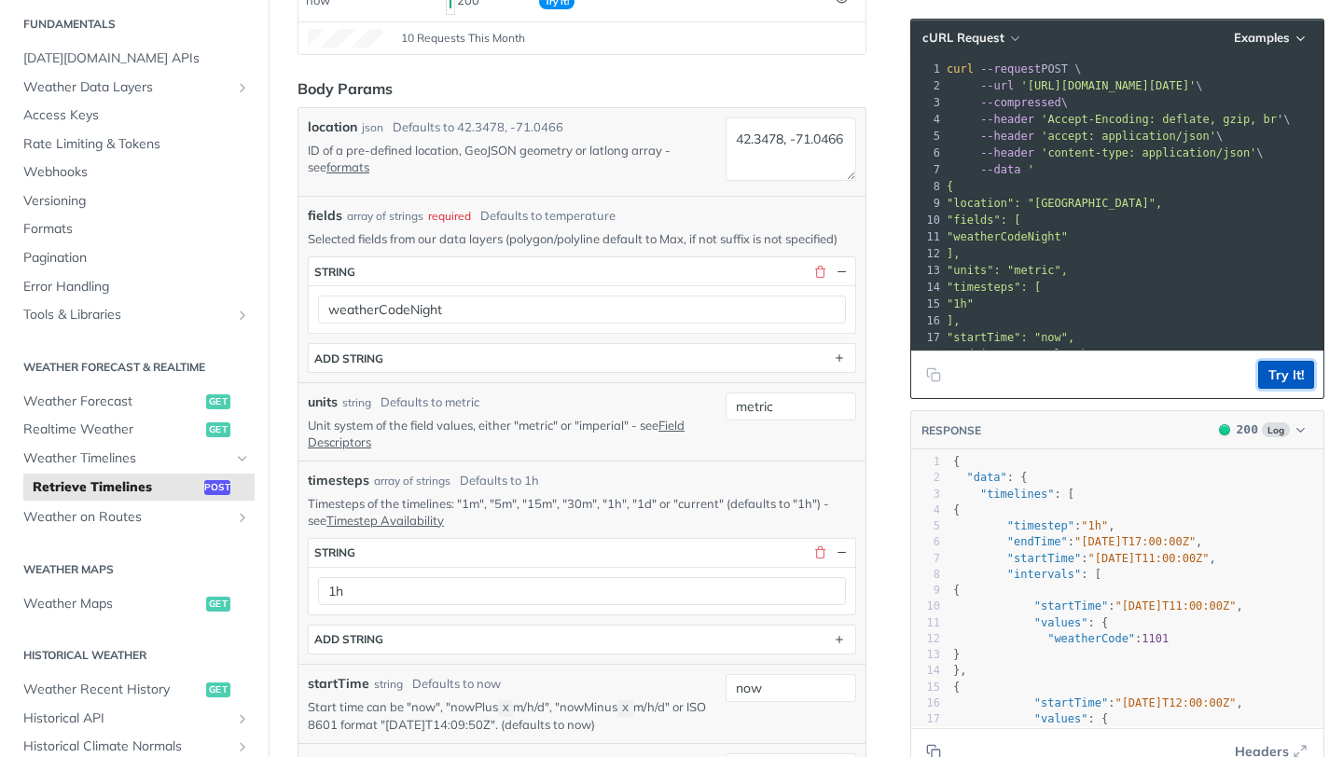
click at [1288, 385] on button "Try It!" at bounding box center [1286, 375] width 56 height 28
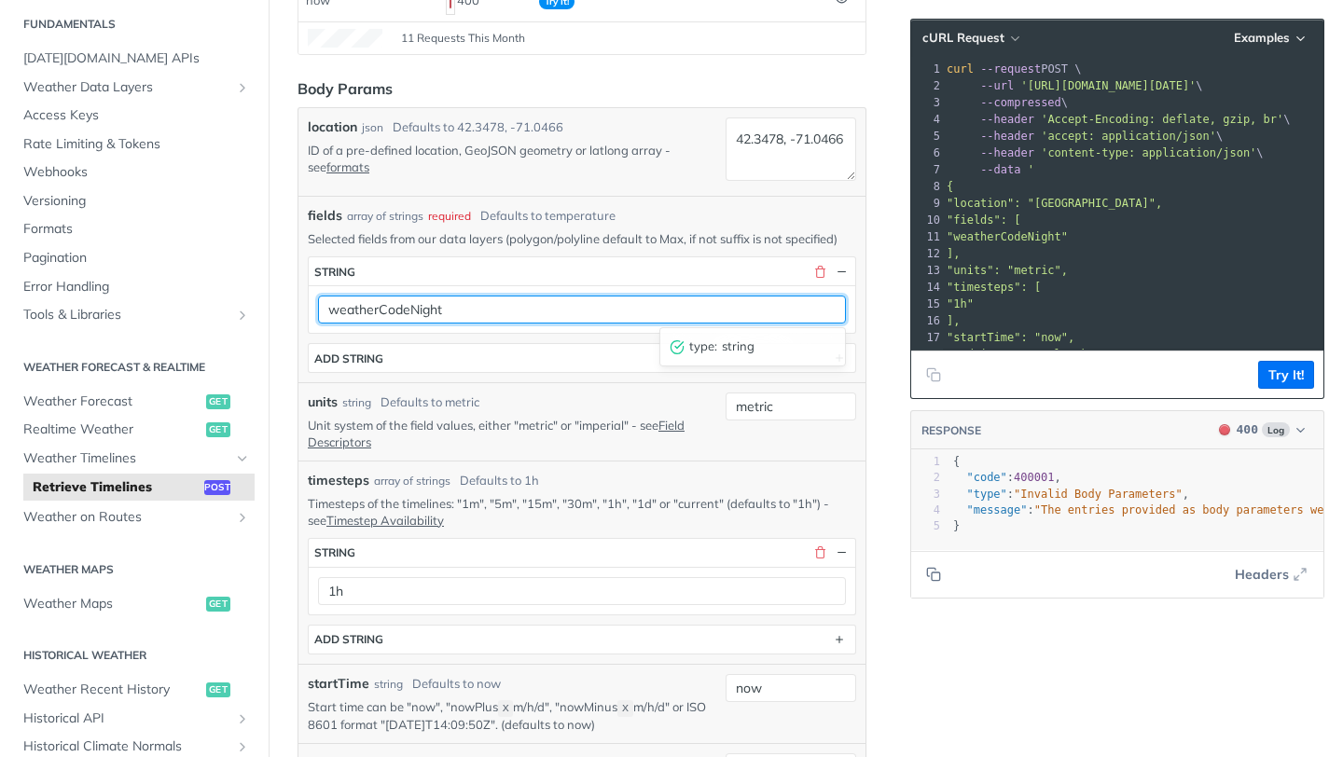
click at [531, 321] on input "weatherCodeNight" at bounding box center [582, 310] width 528 height 28
click at [421, 315] on input "weatherCodeNight" at bounding box center [582, 310] width 528 height 28
click at [466, 315] on input "weatherCodeNight" at bounding box center [582, 310] width 528 height 28
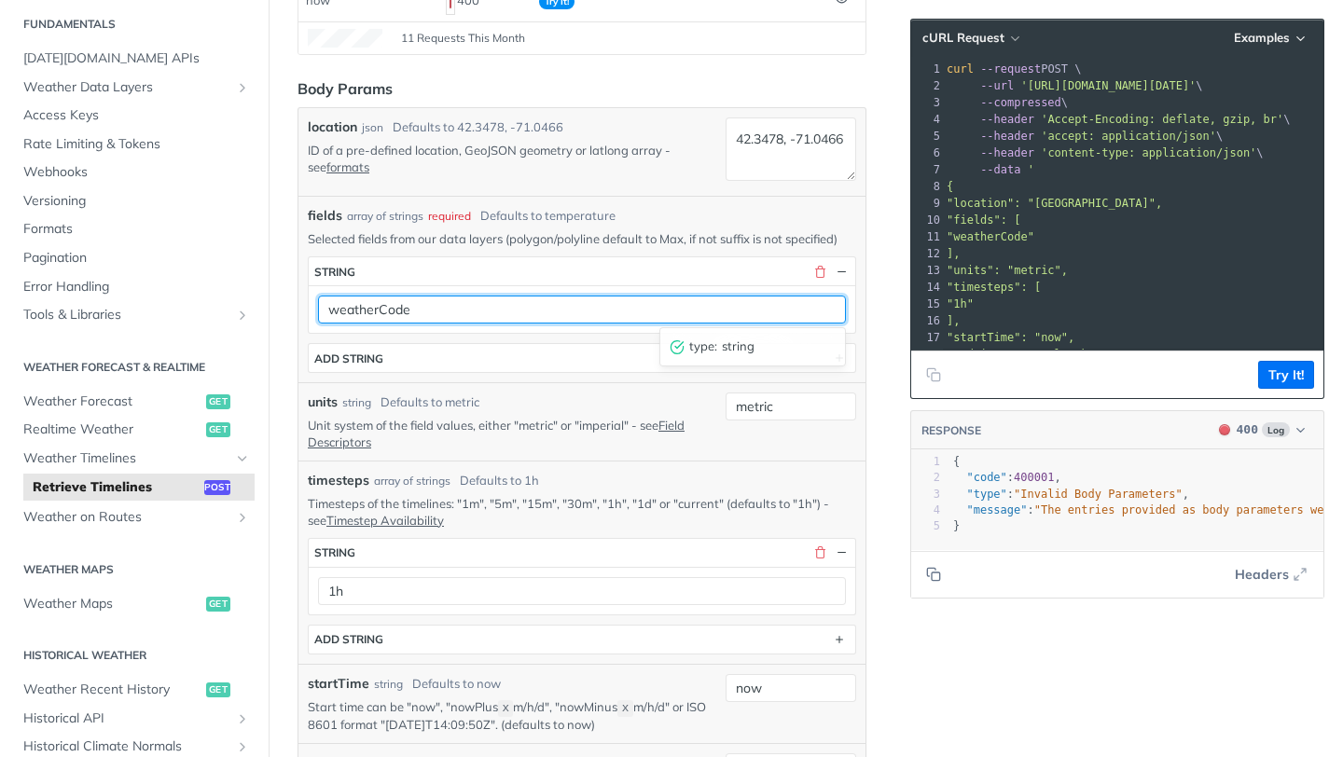
type input "weatherCode"
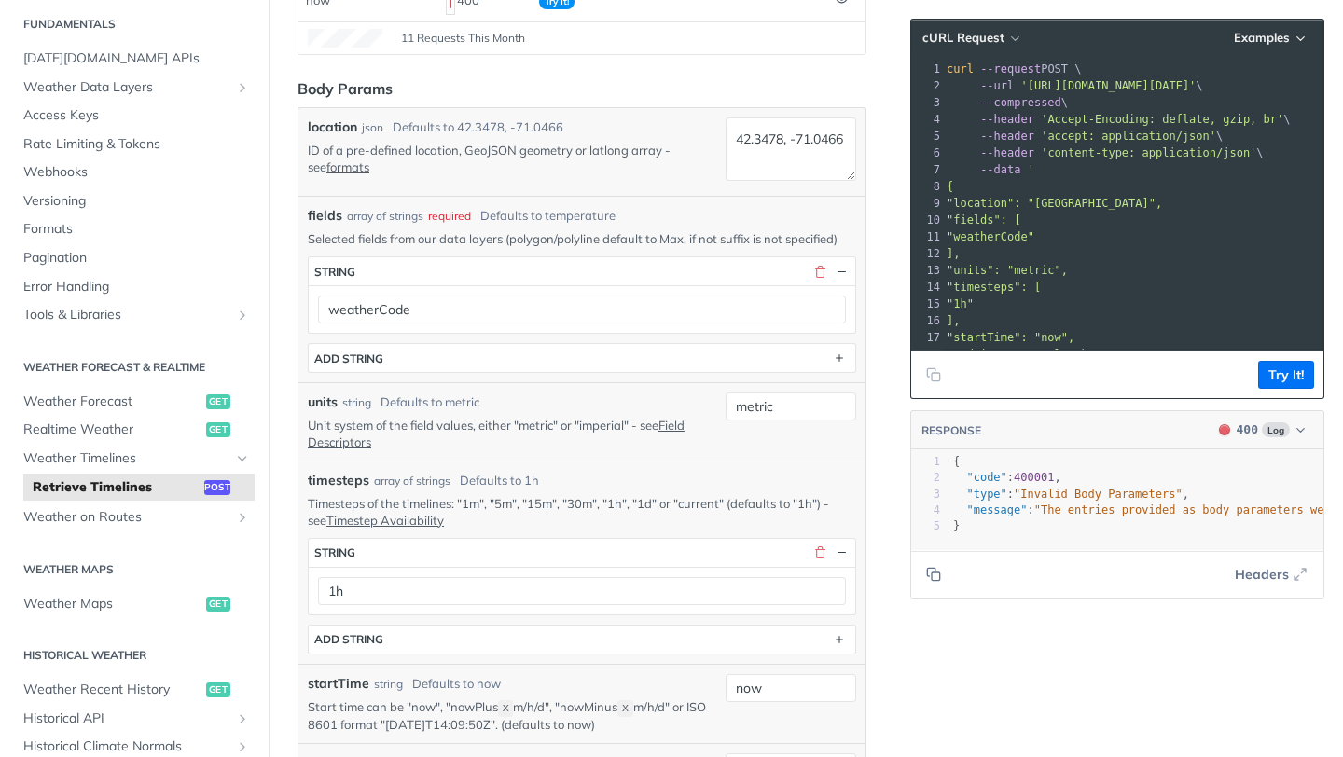
click at [1254, 375] on footer "Try It!" at bounding box center [1117, 375] width 412 height 48
click at [1262, 379] on button "Try It!" at bounding box center [1286, 375] width 56 height 28
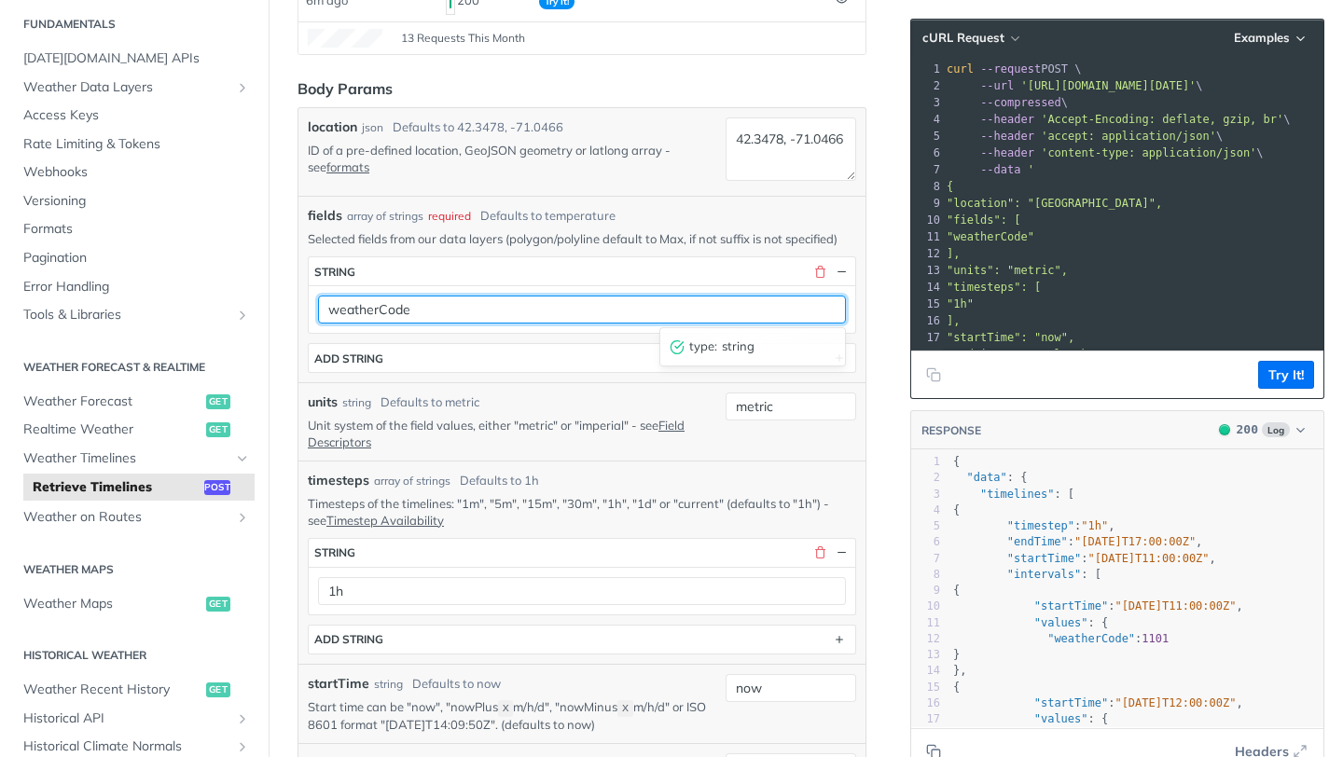
click at [451, 312] on input "weatherCode" at bounding box center [582, 310] width 528 height 28
click at [511, 319] on input "text" at bounding box center [582, 310] width 528 height 28
paste input "visibility"
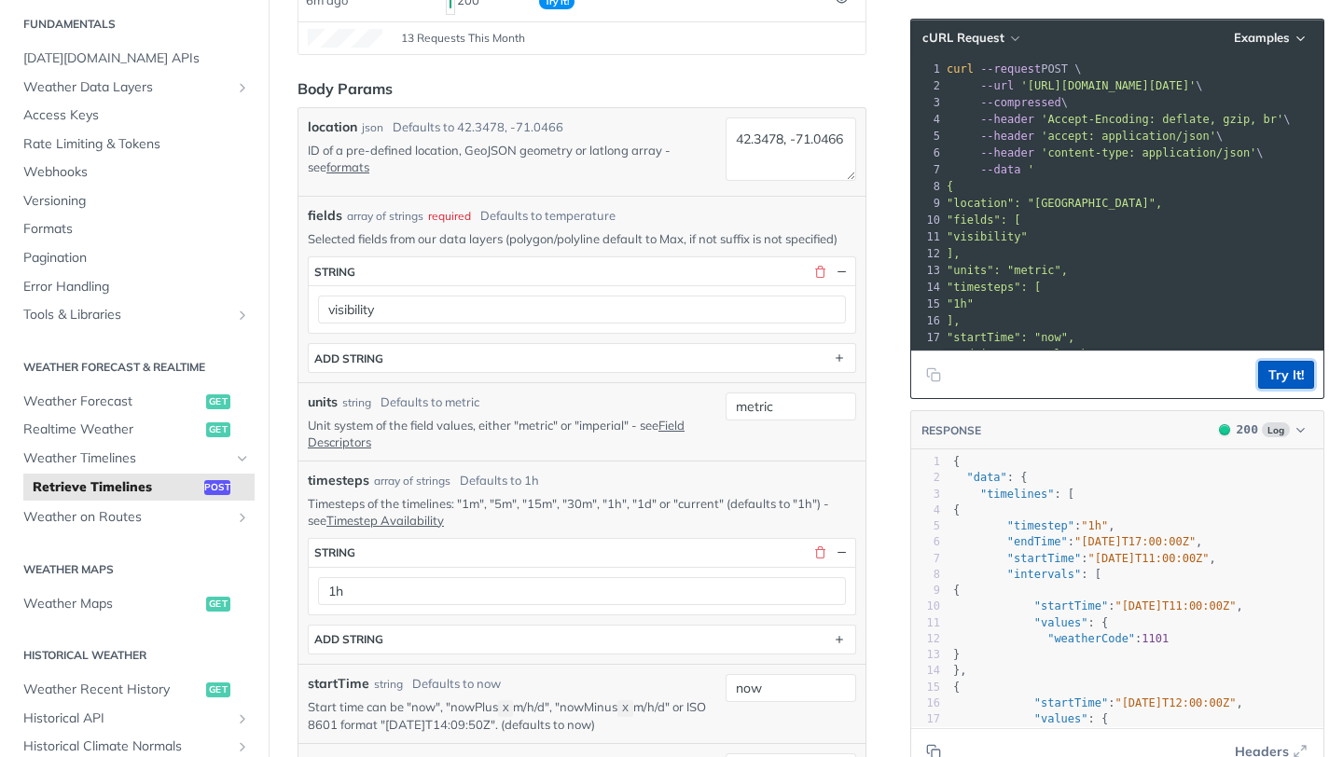
click at [1290, 370] on button "Try It!" at bounding box center [1286, 375] width 56 height 28
click at [1273, 387] on button "Try It!" at bounding box center [1286, 375] width 56 height 28
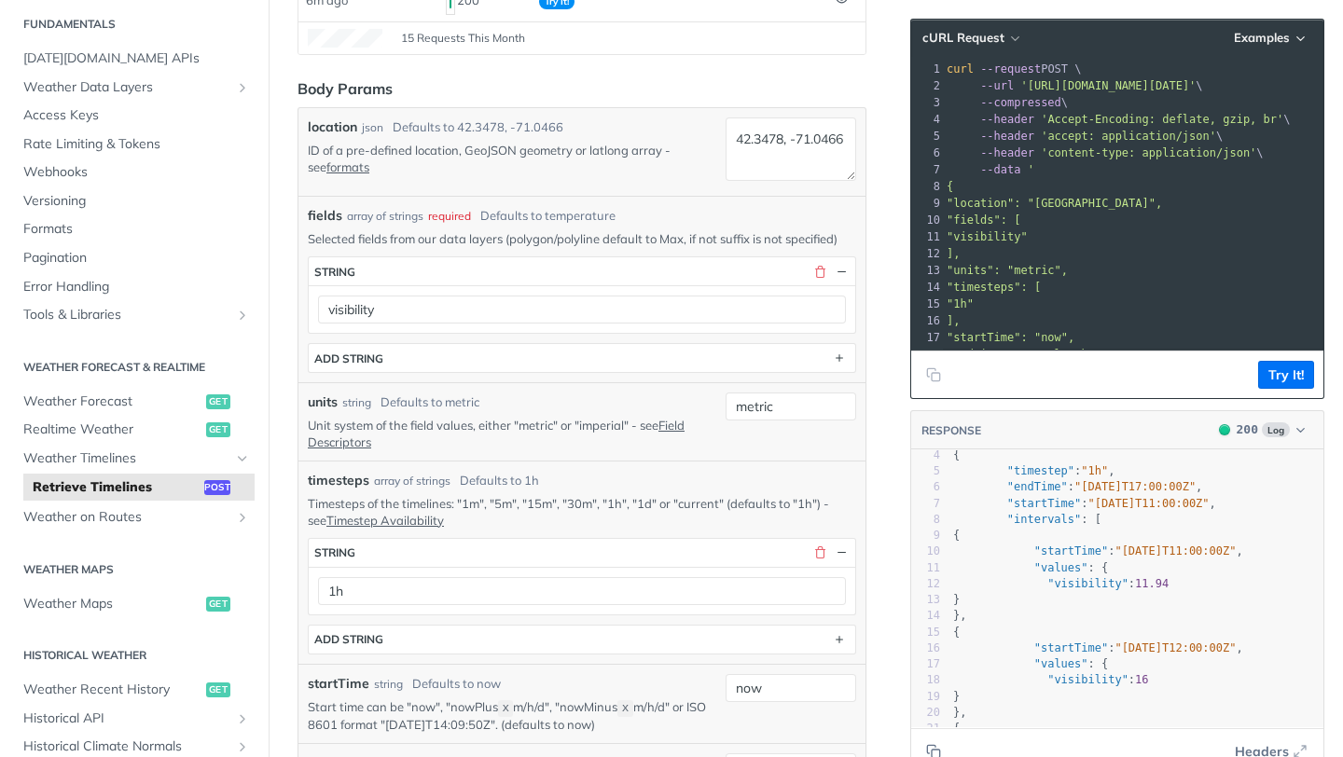
scroll to position [74, 0]
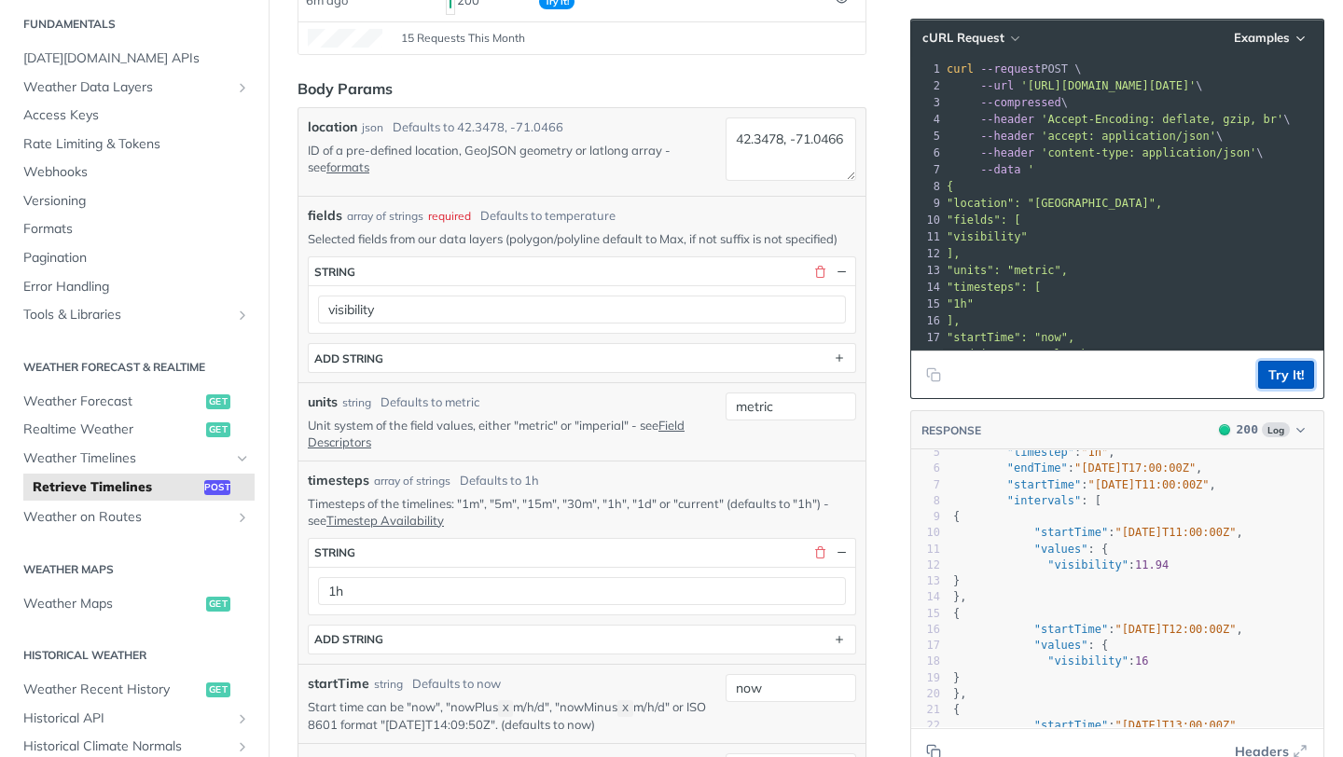
click at [1281, 377] on button "Try It!" at bounding box center [1286, 375] width 56 height 28
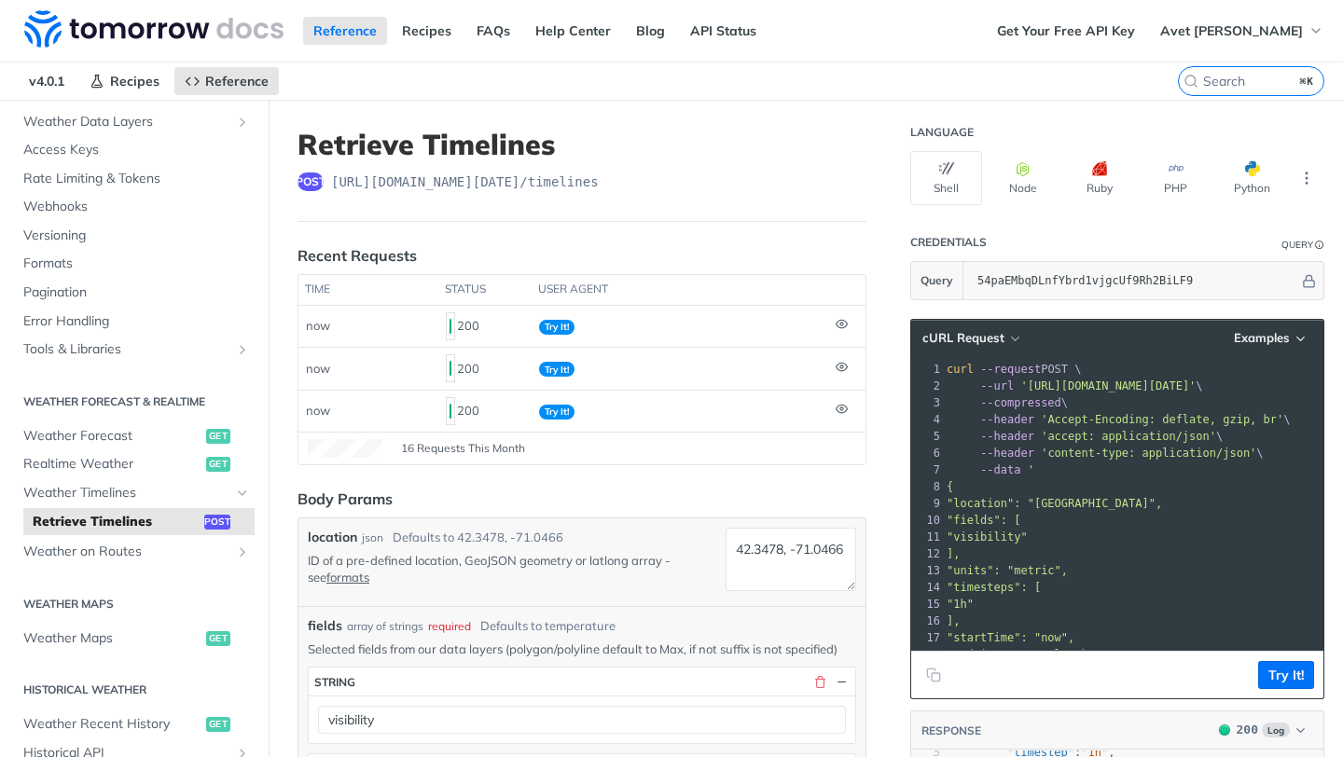
scroll to position [0, 0]
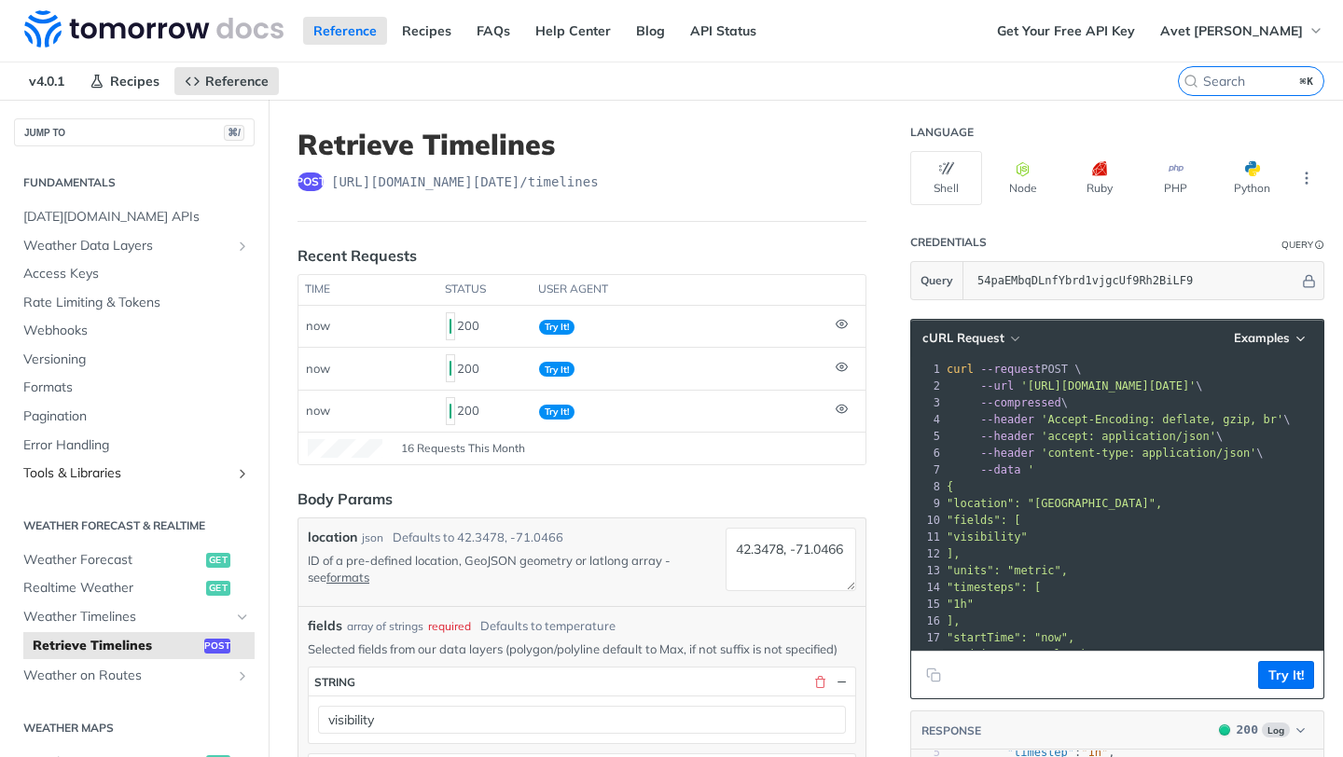
click at [236, 472] on icon "Show subpages for Tools & Libraries" at bounding box center [242, 473] width 15 height 15
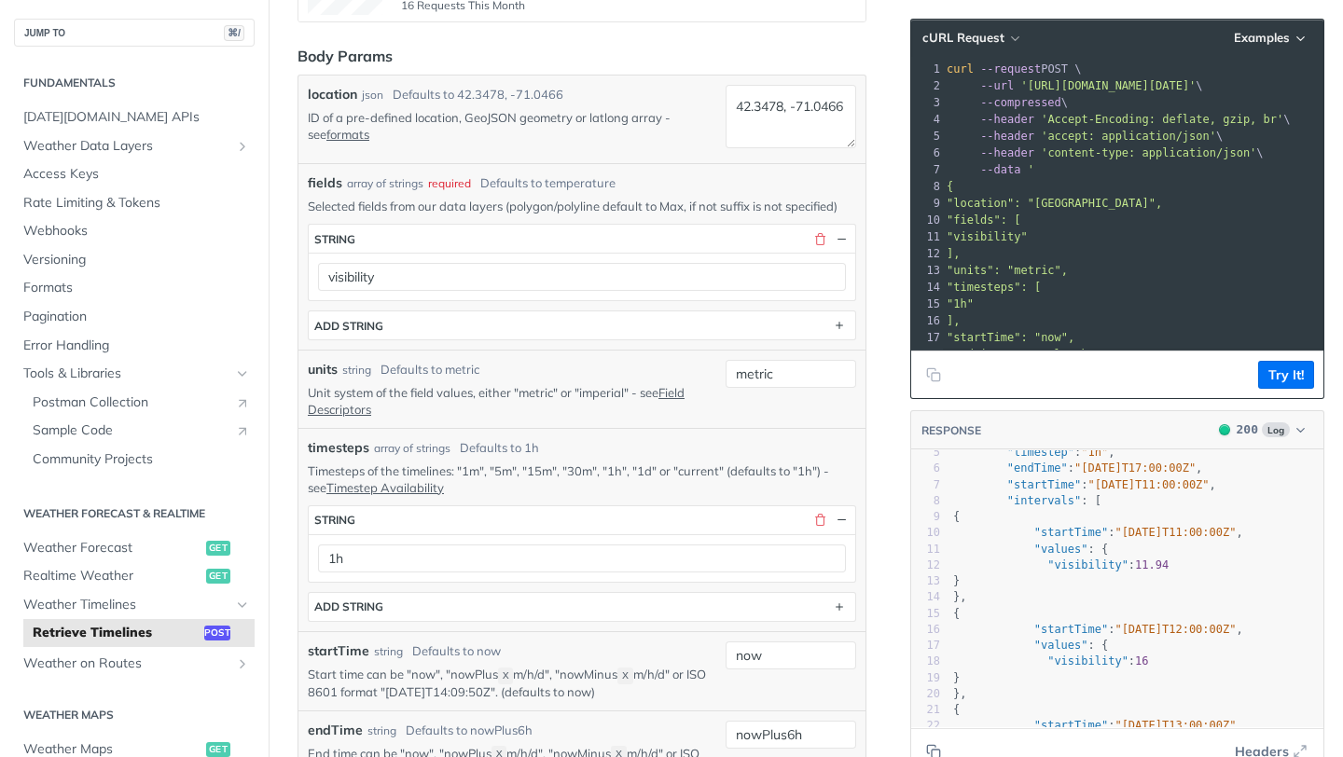
scroll to position [468, 0]
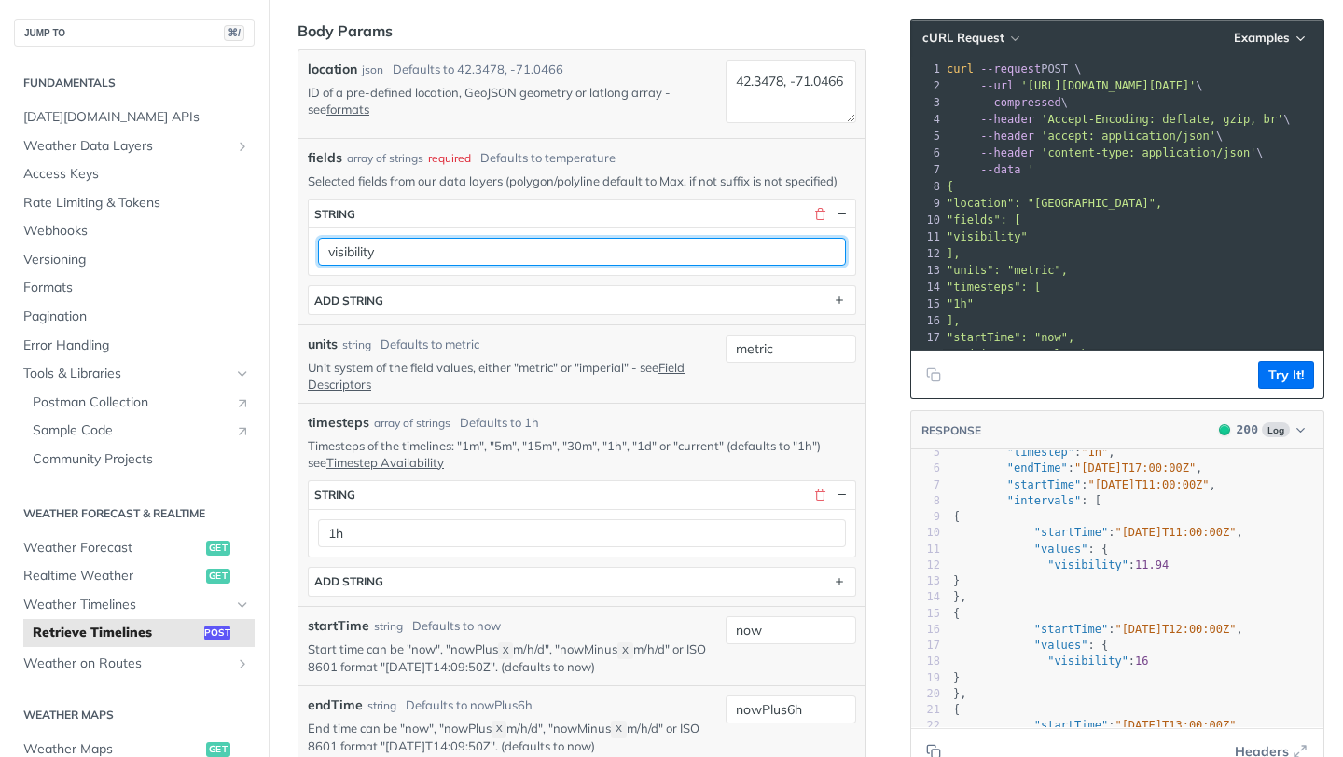
click at [450, 265] on input "visibility" at bounding box center [582, 252] width 528 height 28
click at [455, 248] on input "visibility" at bounding box center [582, 252] width 528 height 28
paste input "dewPoint"
type input "dewPoint"
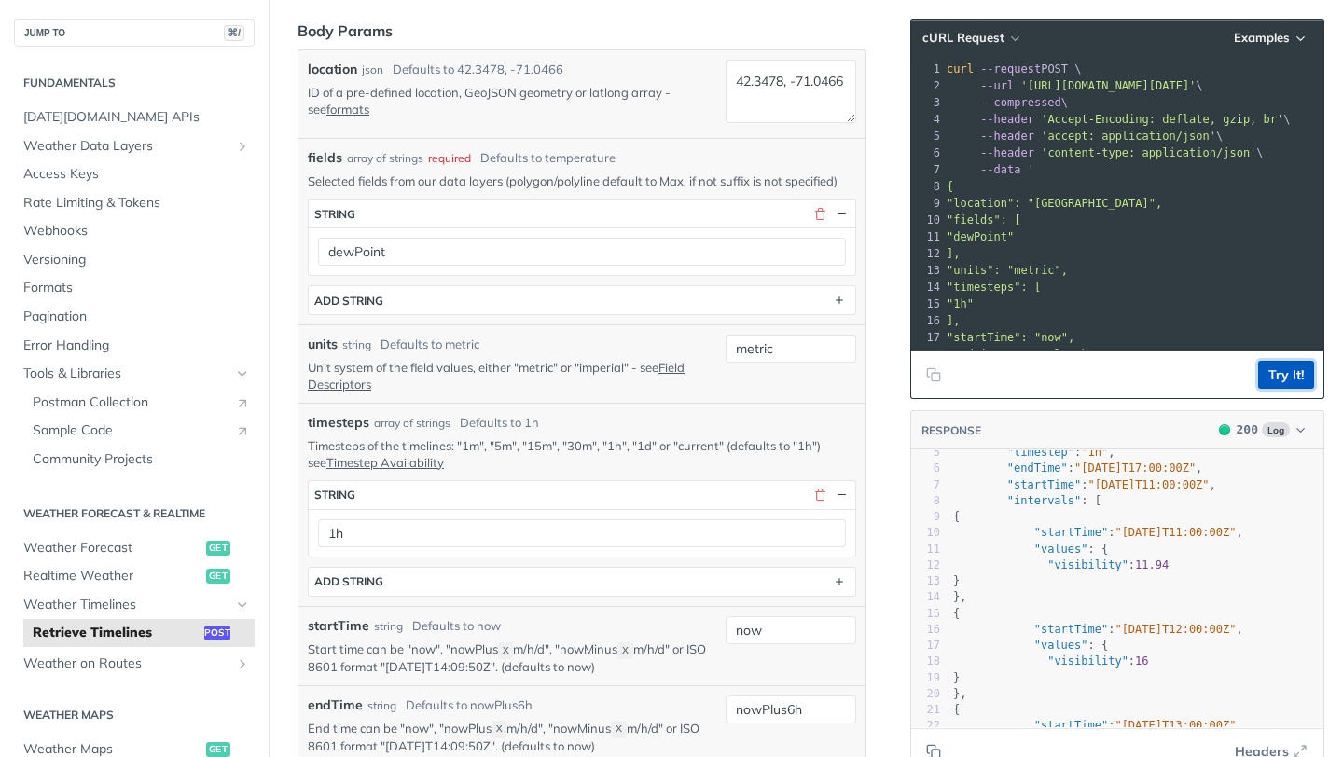
click at [1305, 368] on button "Try It!" at bounding box center [1286, 375] width 56 height 28
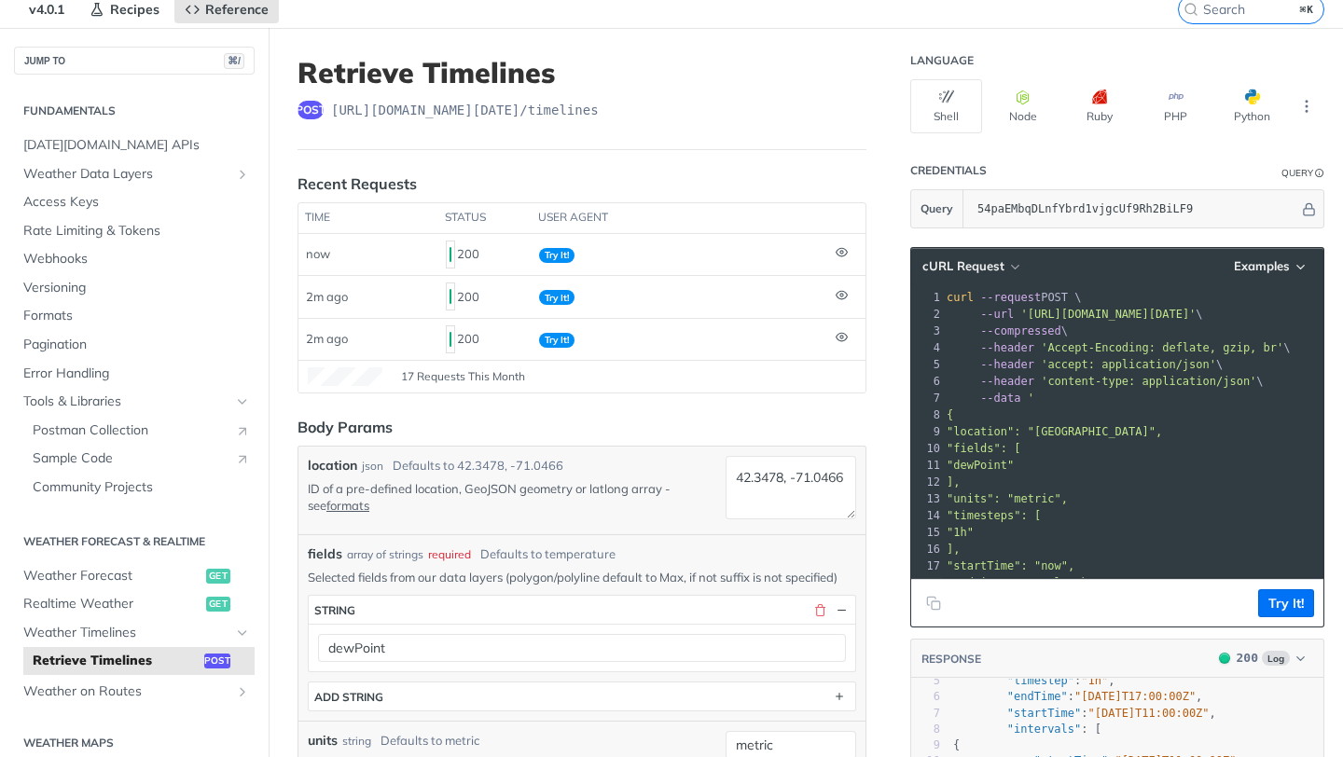
scroll to position [0, 0]
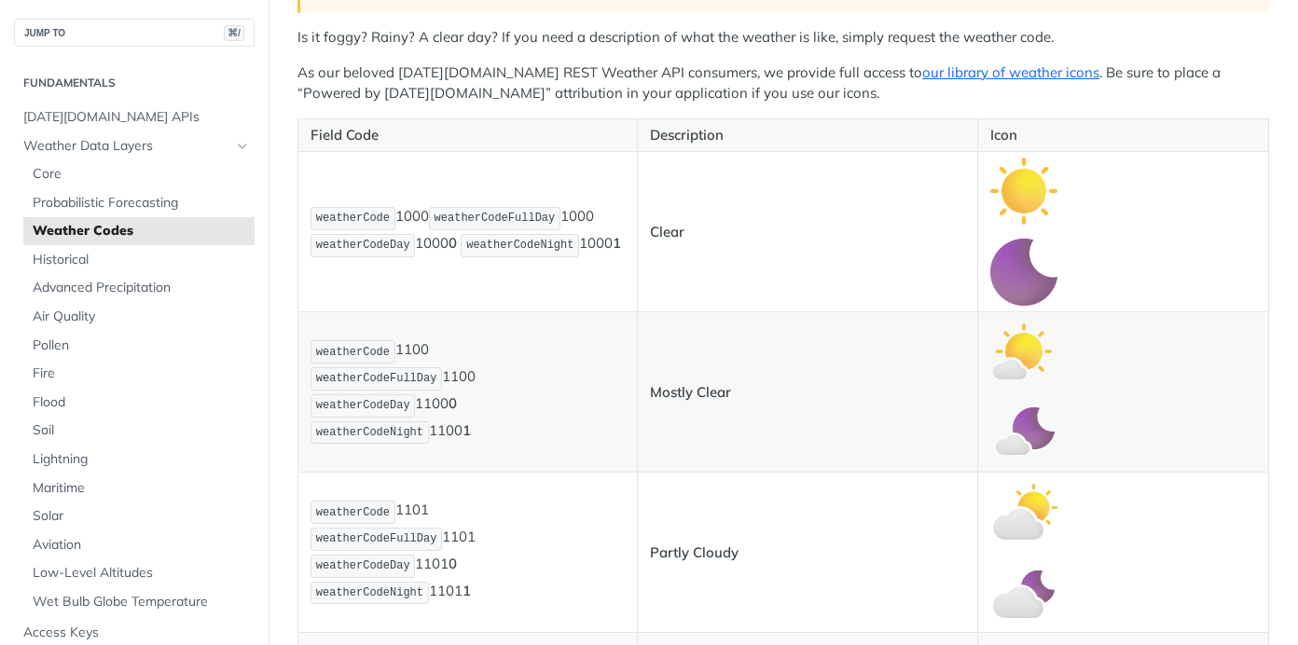
scroll to position [394, 0]
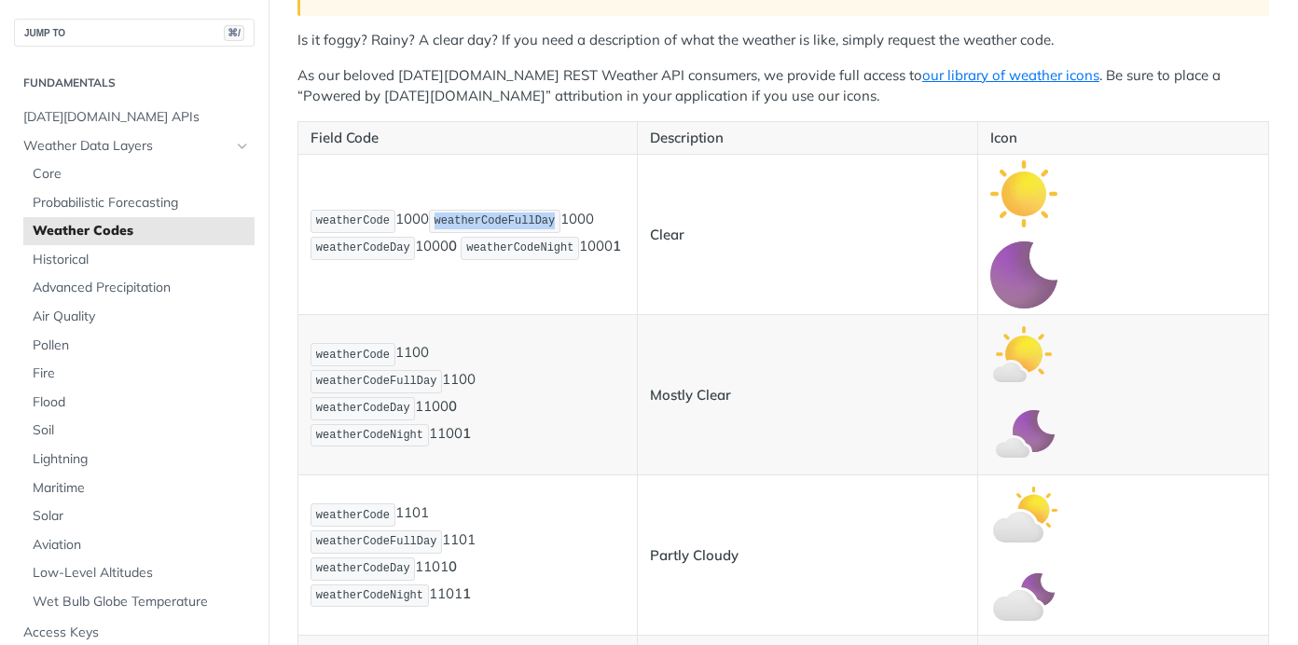
drag, startPoint x: 562, startPoint y: 211, endPoint x: 442, endPoint y: 211, distance: 120.3
click at [442, 214] on span "weatherCodeFullDay" at bounding box center [495, 220] width 121 height 13
copy span "weatherCodeFullDay"
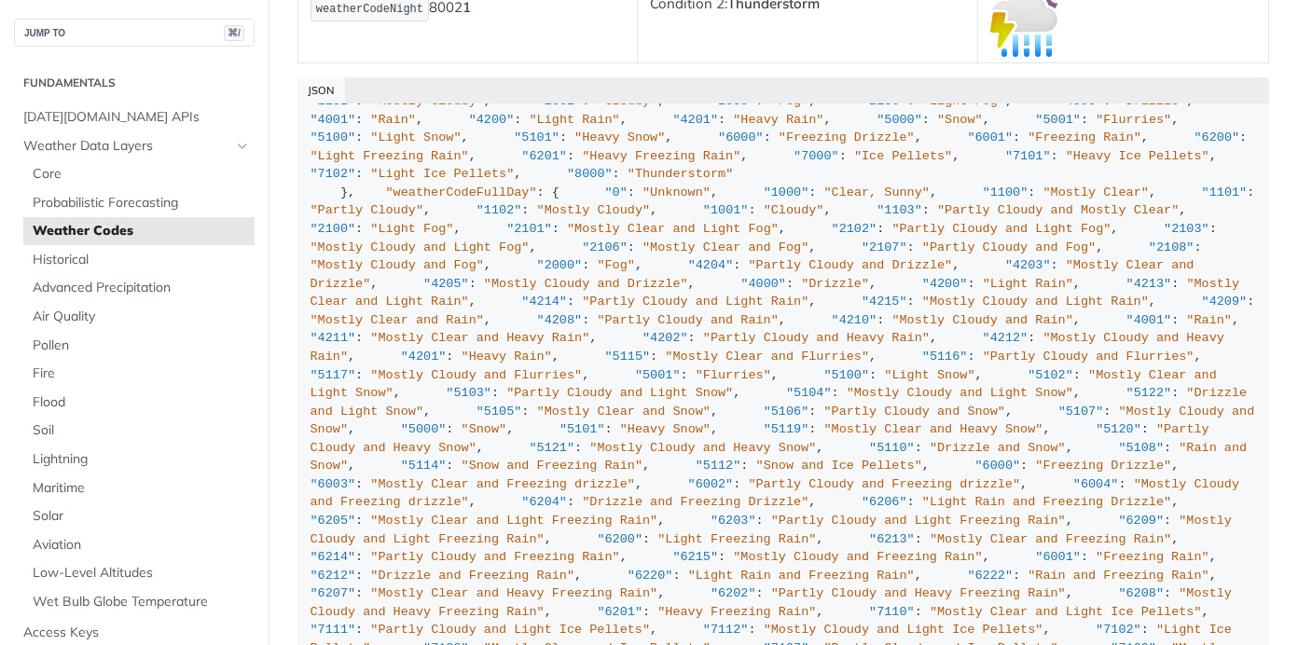
scroll to position [0, 0]
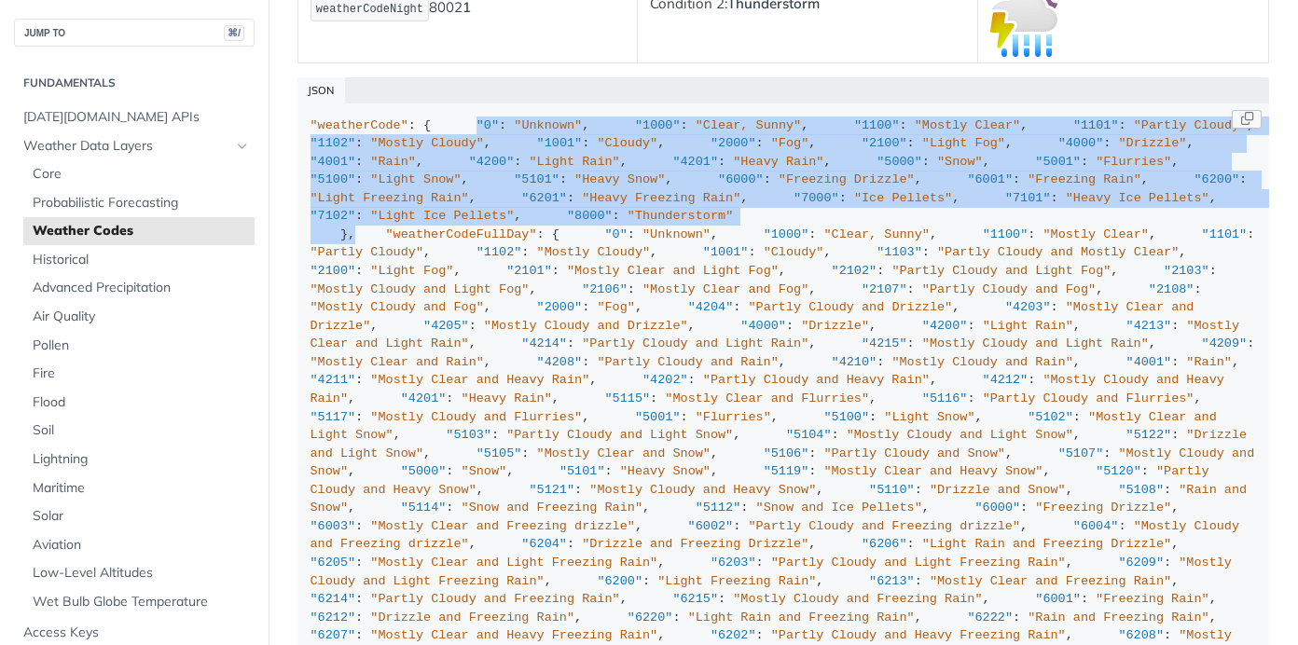
drag, startPoint x: 353, startPoint y: 582, endPoint x: 355, endPoint y: 141, distance: 441.0
